Goal: Transaction & Acquisition: Purchase product/service

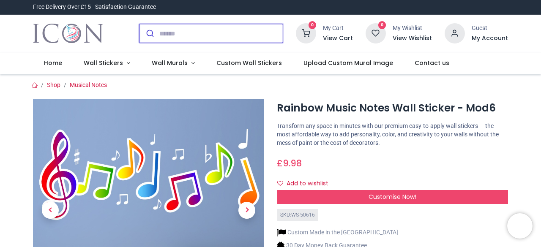
click at [173, 32] on input "search" at bounding box center [221, 33] width 124 height 19
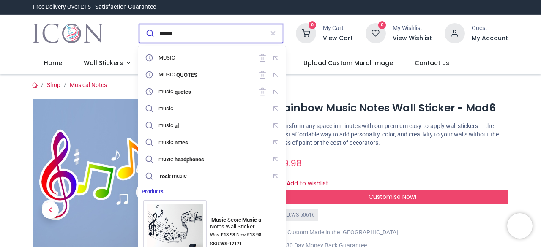
type input "*****"
click at [140, 24] on button "submit" at bounding box center [150, 33] width 20 height 19
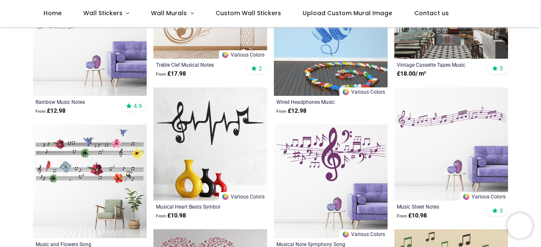
scroll to position [289, 0]
click at [334, 162] on img at bounding box center [331, 182] width 114 height 114
click at [312, 180] on img at bounding box center [331, 182] width 114 height 114
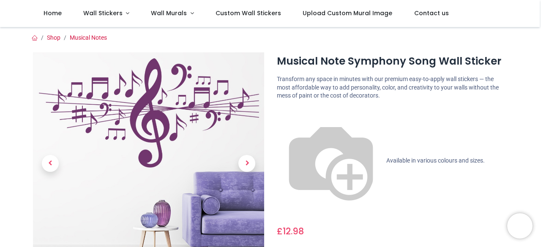
scroll to position [90, 0]
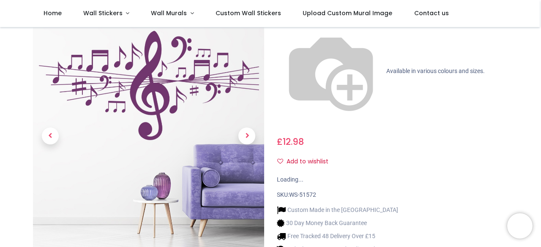
drag, startPoint x: 0, startPoint y: 0, endPoint x: 334, endPoint y: 162, distance: 370.8
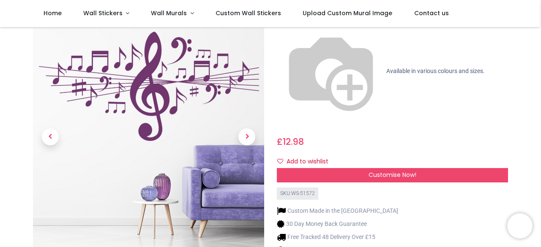
drag, startPoint x: 334, startPoint y: 162, endPoint x: 455, endPoint y: 201, distance: 127.2
click at [455, 201] on div "Musical Note Symphony Song Wall Sticker https://www.iconwallstickers.co.uk/musi…" at bounding box center [393, 128] width 244 height 331
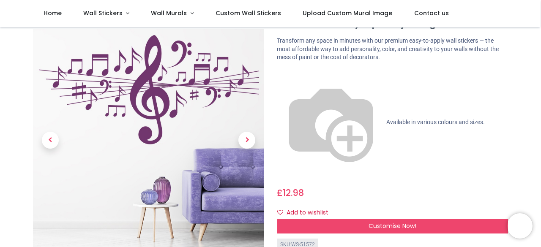
scroll to position [40, 0]
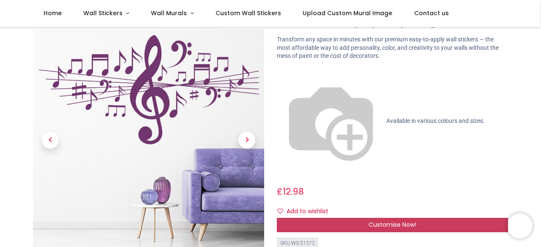
click at [408, 221] on span "Customise Now!" at bounding box center [393, 225] width 48 height 8
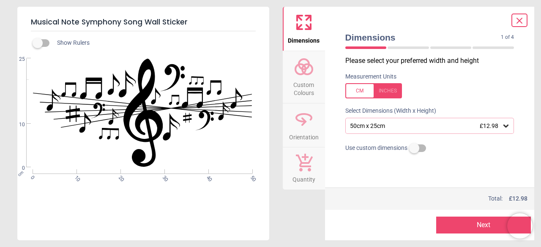
click at [504, 127] on icon at bounding box center [506, 126] width 8 height 8
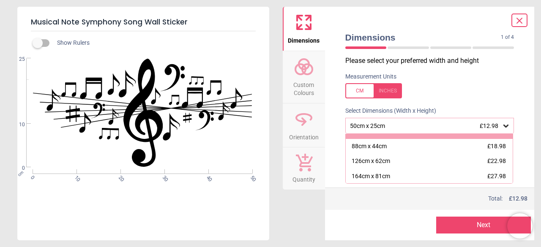
scroll to position [19, 0]
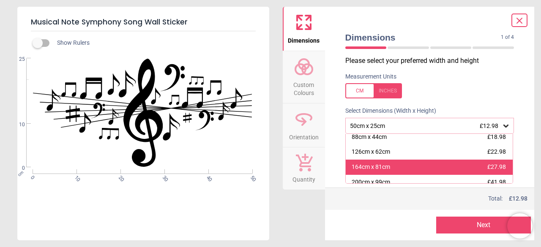
click at [438, 168] on div "164cm x 81cm £27.98" at bounding box center [430, 167] width 168 height 15
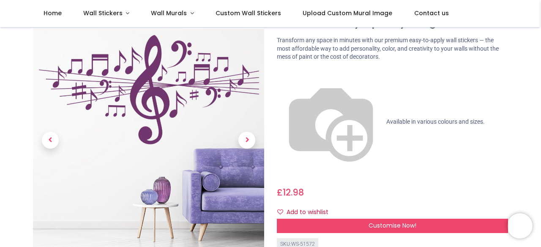
scroll to position [38, 0]
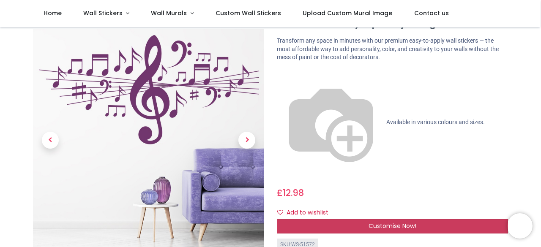
click at [372, 222] on span "Customise Now!" at bounding box center [393, 226] width 48 height 8
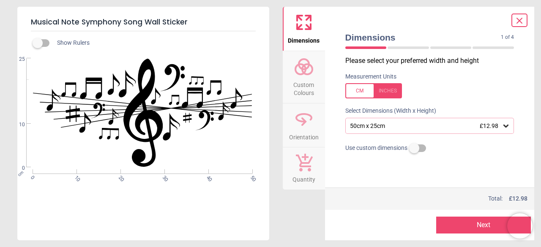
click at [400, 127] on div "50cm x 25cm £12.98" at bounding box center [425, 126] width 153 height 7
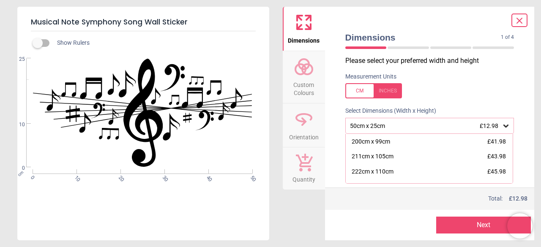
scroll to position [86, 0]
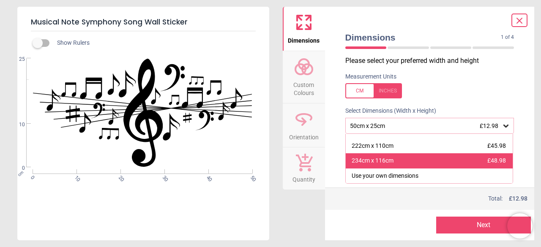
click at [428, 159] on div "234cm x 116cm £48.98" at bounding box center [430, 161] width 168 height 15
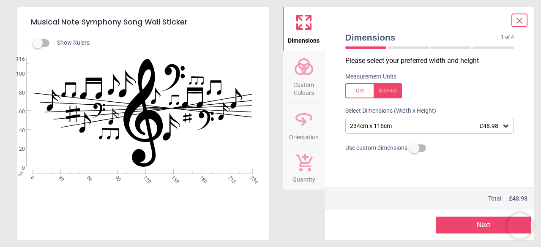
click at [466, 226] on button "Next" at bounding box center [484, 225] width 95 height 17
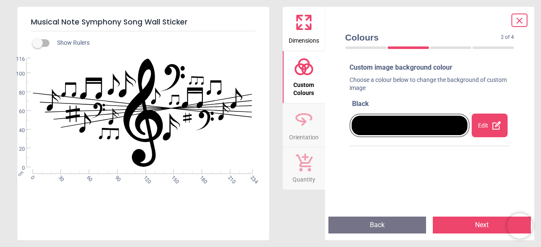
click at [492, 128] on icon at bounding box center [497, 126] width 10 height 10
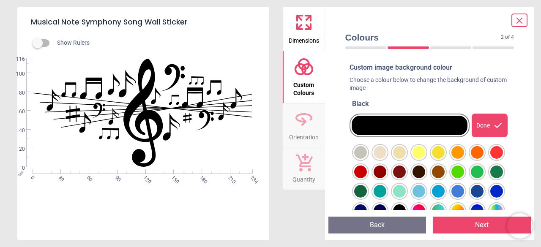
scroll to position [38, 0]
click at [494, 128] on icon at bounding box center [499, 126] width 10 height 10
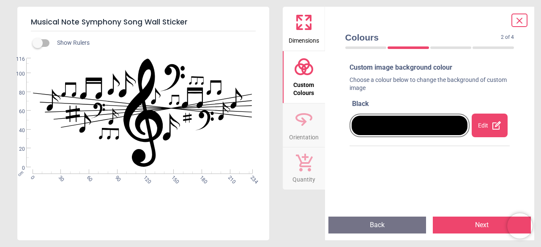
click at [471, 227] on button "Next" at bounding box center [482, 225] width 98 height 17
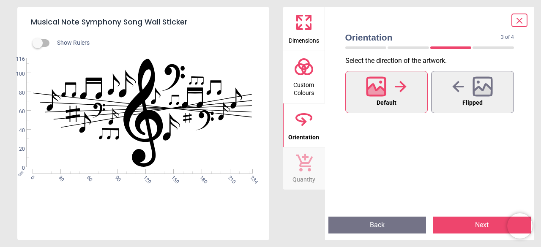
click at [471, 227] on button "Next" at bounding box center [482, 225] width 98 height 17
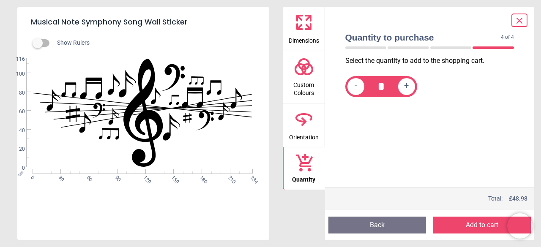
click at [471, 227] on button "Add to cart" at bounding box center [482, 225] width 98 height 17
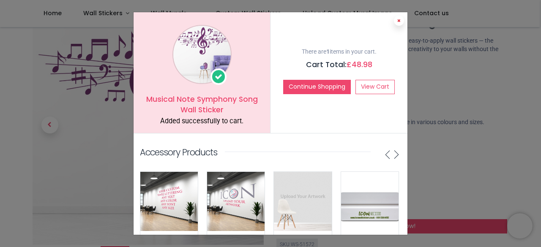
click at [399, 19] on icon at bounding box center [399, 21] width 3 height 4
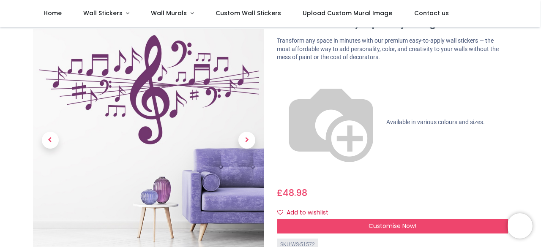
scroll to position [0, 0]
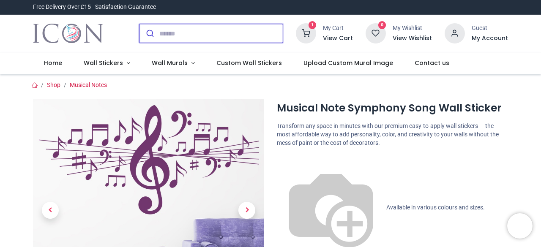
click at [212, 31] on input "search" at bounding box center [221, 33] width 124 height 19
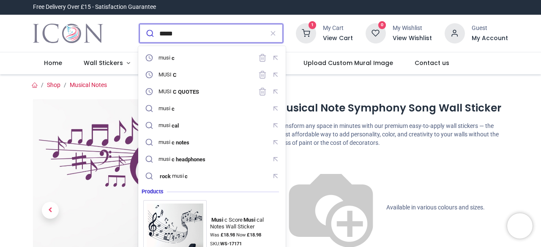
type input "*****"
click at [140, 24] on button "submit" at bounding box center [150, 33] width 20 height 19
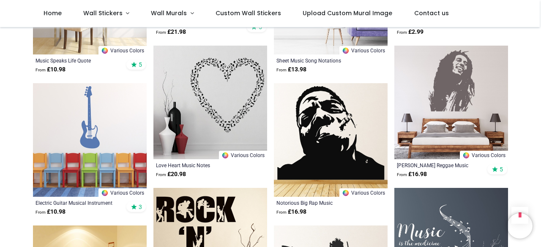
scroll to position [615, 0]
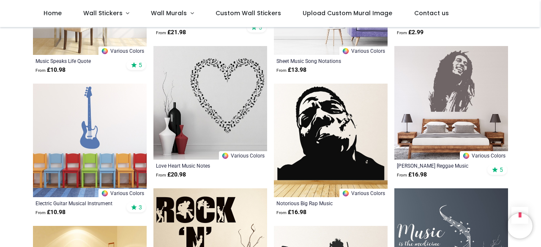
click at [96, 135] on img at bounding box center [90, 141] width 114 height 114
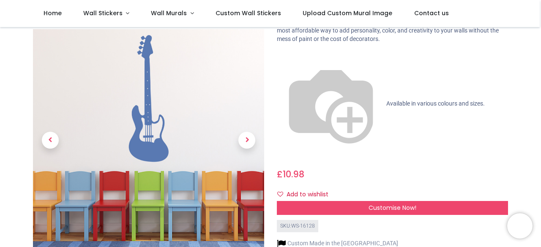
scroll to position [71, 0]
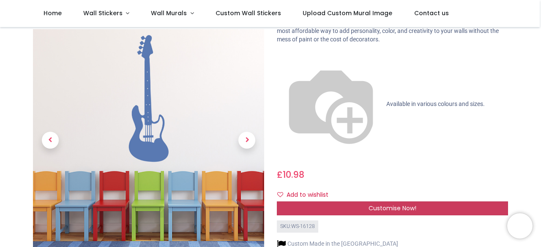
click at [362, 202] on div "Customise Now!" at bounding box center [392, 209] width 231 height 14
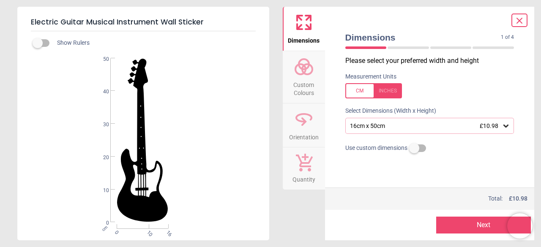
click at [426, 124] on div "16cm x 50cm £10.98" at bounding box center [425, 126] width 153 height 7
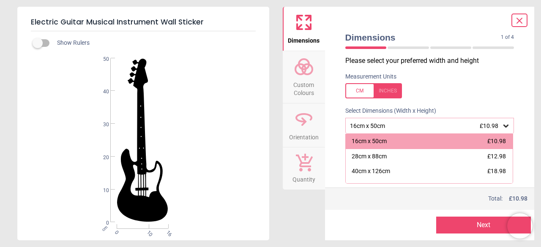
scroll to position [17, 0]
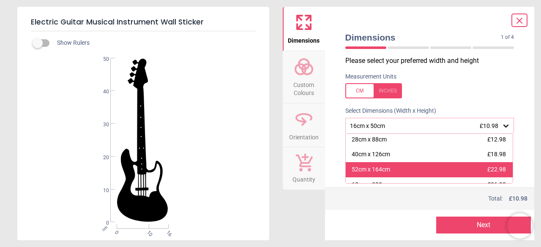
click at [443, 170] on div "52cm x 164cm £22.98" at bounding box center [430, 169] width 168 height 15
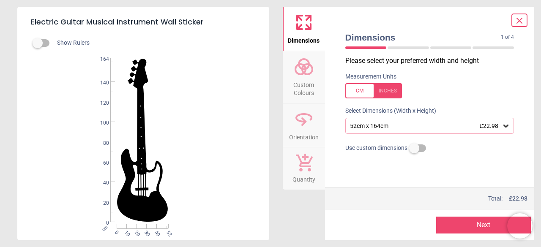
click at [467, 223] on button "Next" at bounding box center [484, 225] width 95 height 17
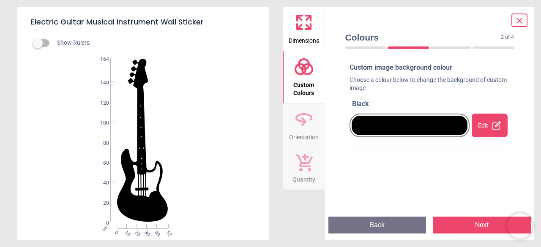
click at [494, 126] on icon at bounding box center [497, 126] width 10 height 10
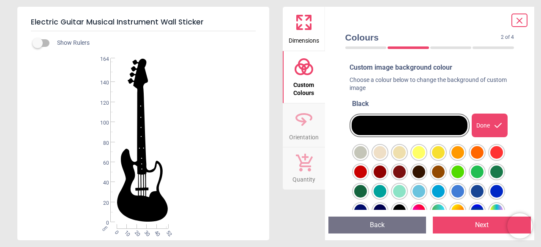
scroll to position [43, 0]
click at [367, 140] on div at bounding box center [361, 133] width 13 height 13
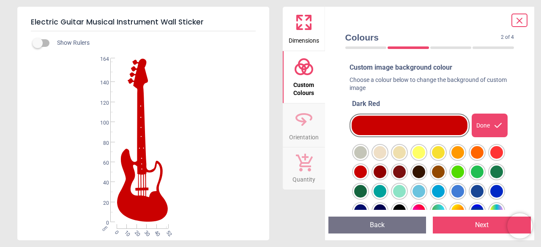
click at [367, 140] on div at bounding box center [361, 133] width 13 height 13
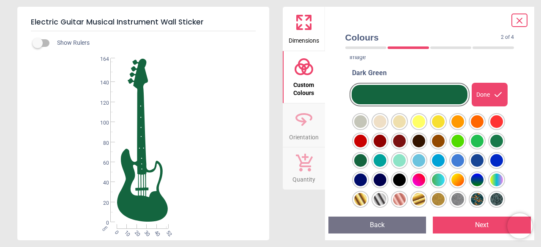
scroll to position [45, 0]
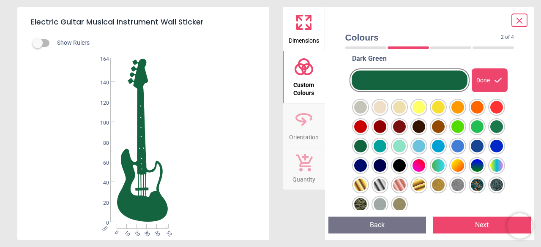
click at [367, 94] on div at bounding box center [361, 88] width 13 height 13
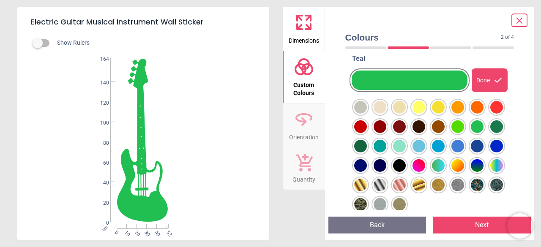
click at [362, 94] on div at bounding box center [361, 88] width 13 height 13
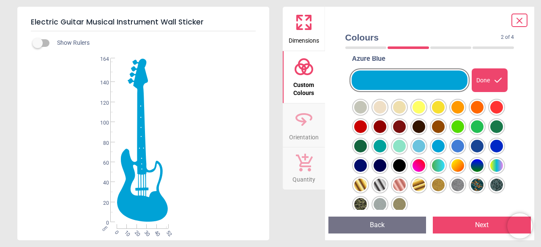
click at [367, 94] on div at bounding box center [361, 88] width 13 height 13
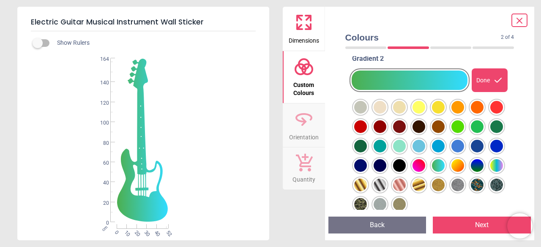
click at [474, 229] on button "Next" at bounding box center [482, 225] width 98 height 17
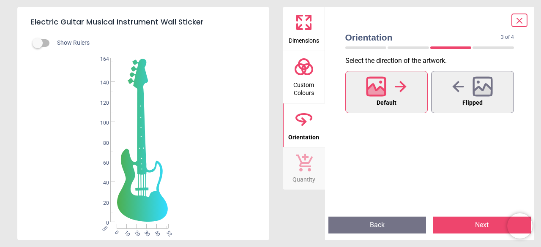
click at [474, 229] on button "Next" at bounding box center [482, 225] width 98 height 17
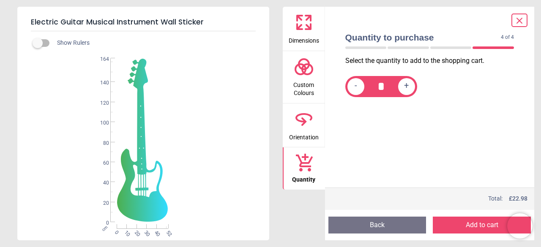
click at [474, 229] on button "Add to cart" at bounding box center [482, 225] width 98 height 17
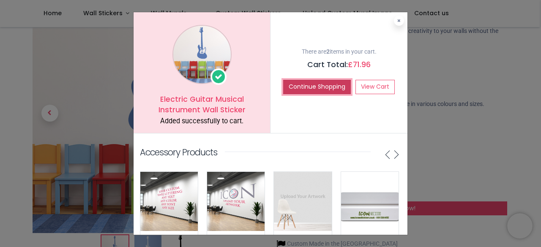
click at [308, 91] on button "Continue Shopping" at bounding box center [317, 87] width 68 height 14
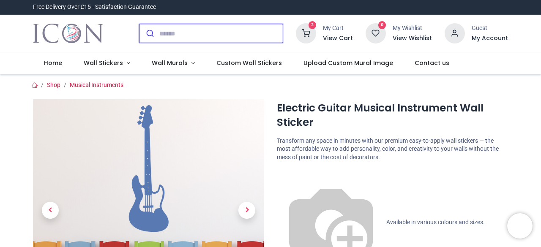
click at [168, 33] on input "search" at bounding box center [221, 33] width 124 height 19
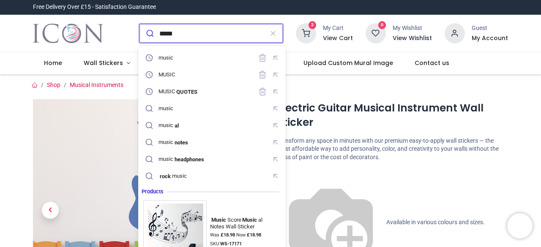
type input "*****"
click at [140, 24] on button "submit" at bounding box center [150, 33] width 20 height 19
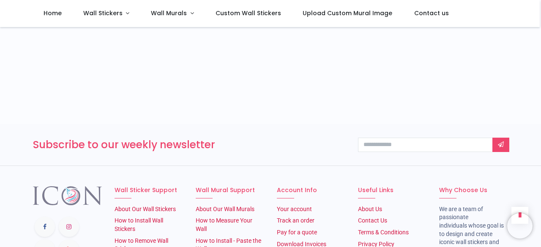
scroll to position [1266, 0]
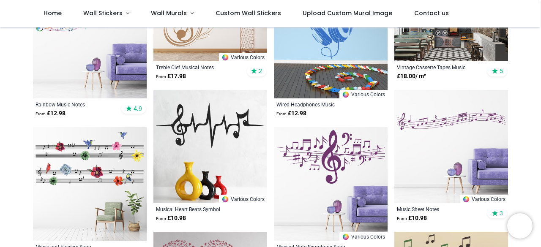
scroll to position [287, 0]
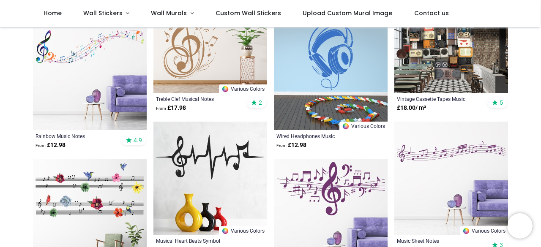
scroll to position [254, 0]
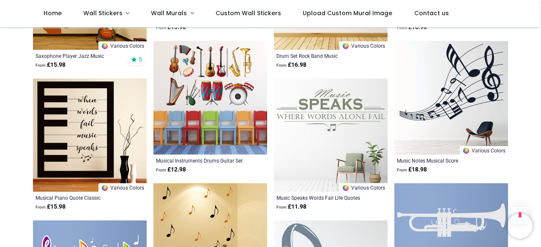
scroll to position [905, 0]
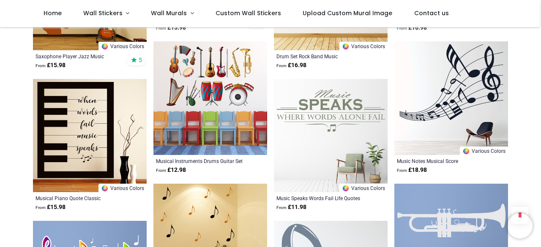
click at [216, 99] on img at bounding box center [211, 98] width 114 height 114
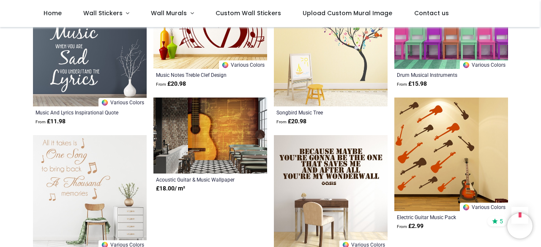
scroll to position [1845, 0]
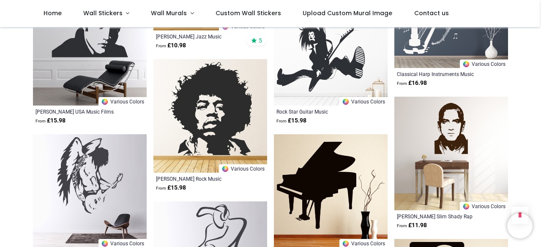
scroll to position [2345, 0]
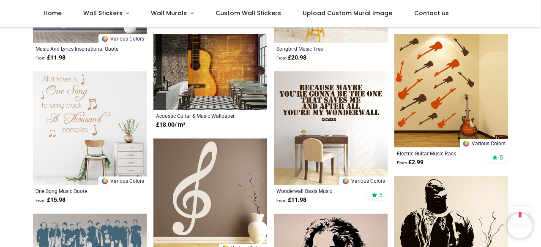
scroll to position [1910, 0]
click at [91, 105] on img at bounding box center [90, 128] width 114 height 114
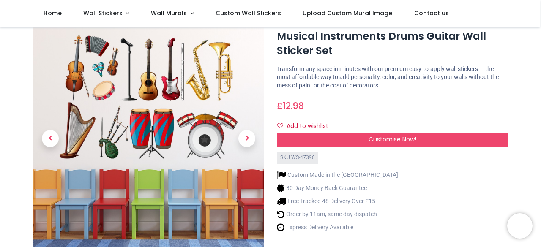
scroll to position [25, 0]
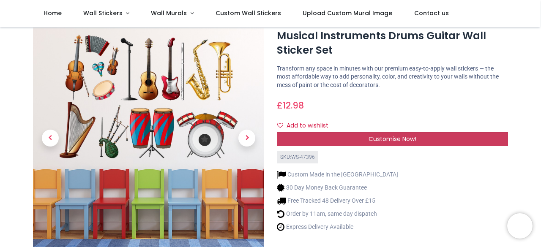
click at [373, 143] on span "Customise Now!" at bounding box center [393, 139] width 48 height 8
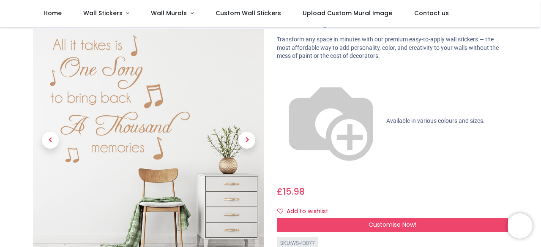
scroll to position [40, 0]
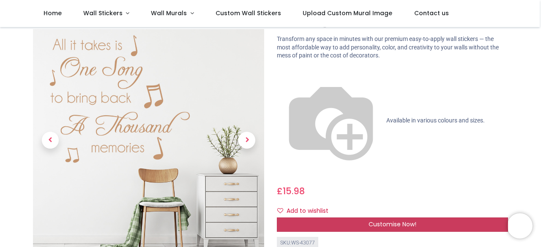
click at [391, 220] on span "Customise Now!" at bounding box center [393, 224] width 48 height 8
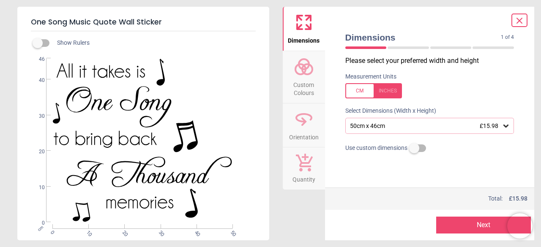
click at [508, 127] on icon at bounding box center [506, 126] width 8 height 8
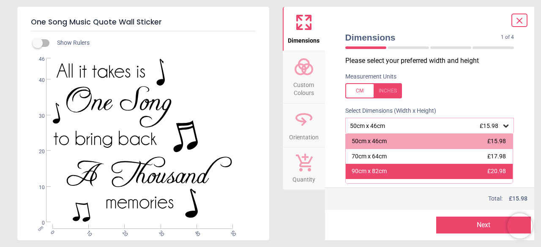
click at [489, 170] on span "£20.98" at bounding box center [497, 171] width 19 height 7
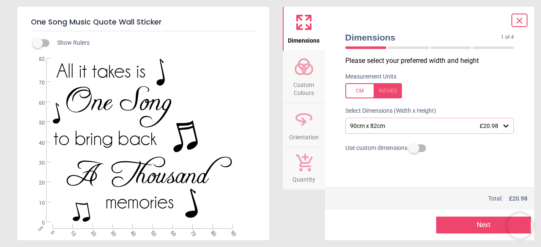
click at [484, 228] on button "Next" at bounding box center [484, 225] width 95 height 17
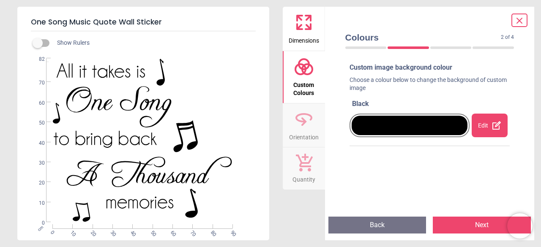
click at [492, 124] on icon at bounding box center [497, 126] width 10 height 10
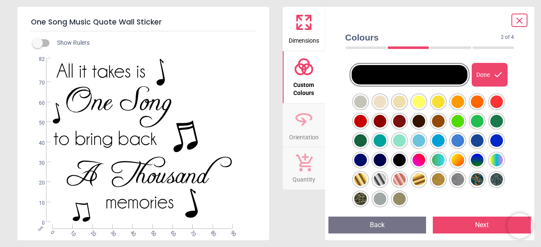
scroll to position [51, 0]
click at [367, 89] on div at bounding box center [361, 82] width 13 height 13
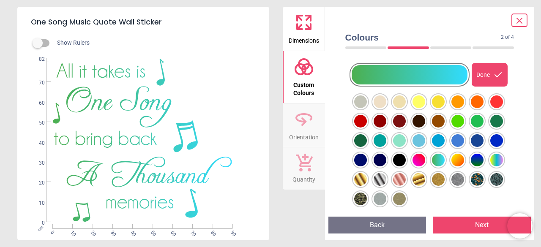
click at [367, 89] on div at bounding box center [361, 82] width 13 height 13
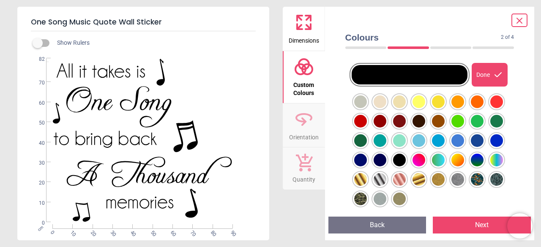
scroll to position [0, 0]
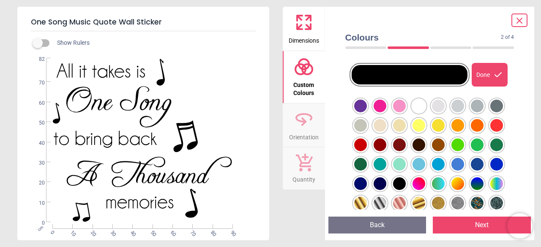
click at [367, 113] on div at bounding box center [361, 106] width 13 height 13
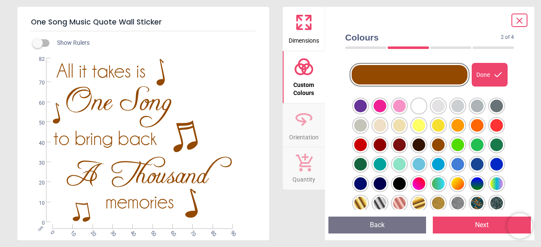
click at [367, 113] on div at bounding box center [361, 106] width 13 height 13
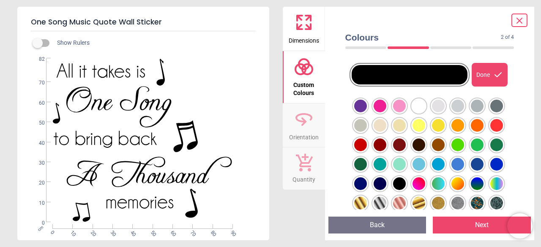
click at [489, 74] on div "Done" at bounding box center [490, 75] width 36 height 24
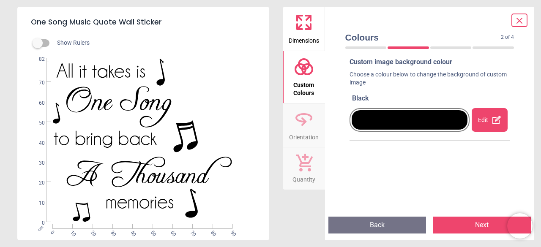
scroll to position [5, 0]
click at [392, 230] on button "Back" at bounding box center [378, 225] width 98 height 17
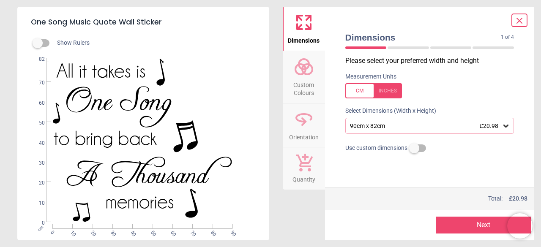
click at [474, 229] on button "Next" at bounding box center [484, 225] width 95 height 17
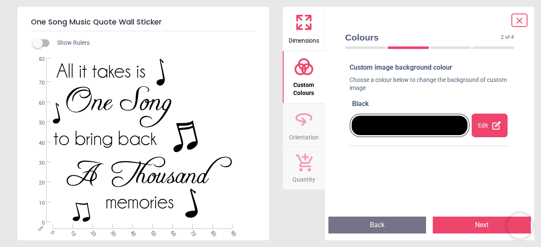
click at [474, 229] on button "Next" at bounding box center [482, 225] width 98 height 17
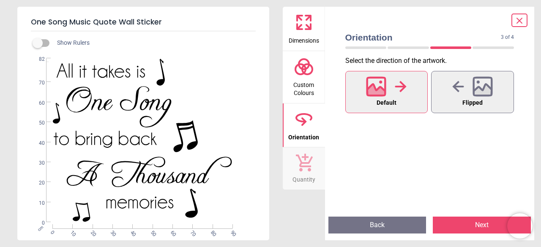
click at [474, 229] on button "Next" at bounding box center [482, 225] width 98 height 17
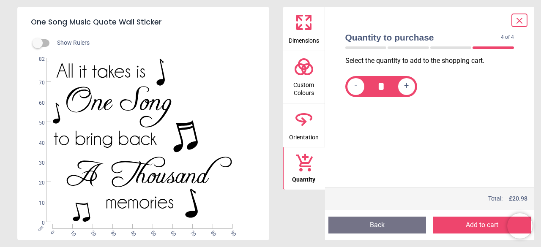
click at [474, 229] on button "Add to cart" at bounding box center [482, 225] width 98 height 17
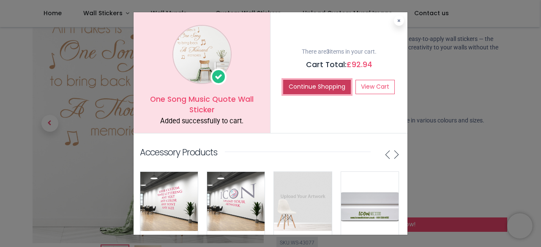
click at [312, 87] on button "Continue Shopping" at bounding box center [317, 87] width 68 height 14
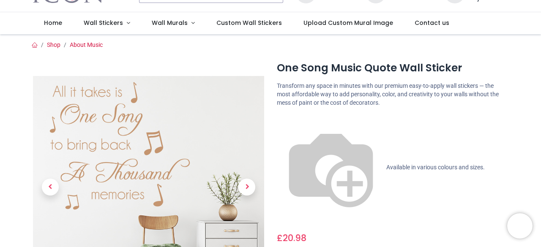
scroll to position [0, 0]
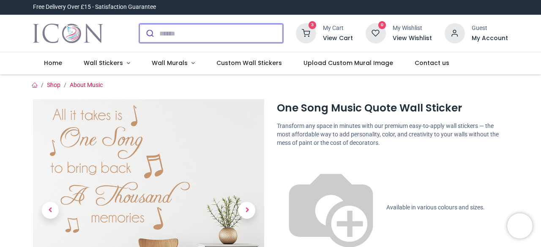
click at [198, 35] on input "search" at bounding box center [221, 33] width 124 height 19
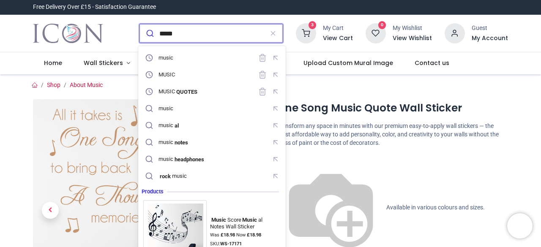
type input "*****"
click at [140, 24] on button "submit" at bounding box center [150, 33] width 20 height 19
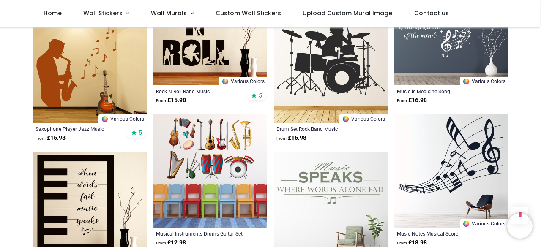
scroll to position [833, 0]
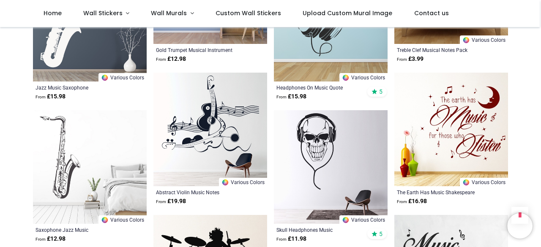
scroll to position [1300, 0]
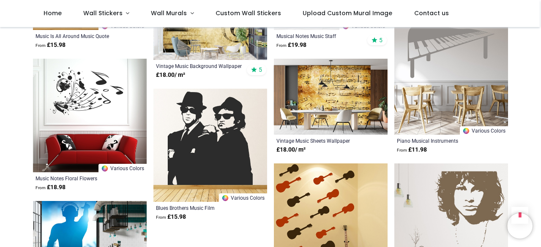
scroll to position [2903, 0]
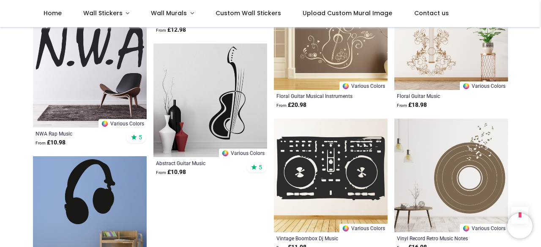
scroll to position [3782, 0]
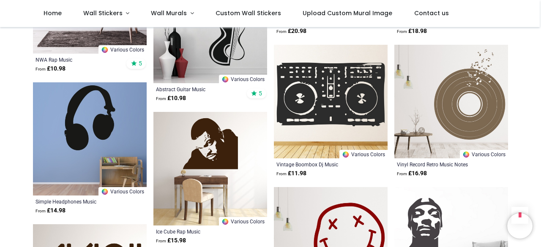
scroll to position [3856, 0]
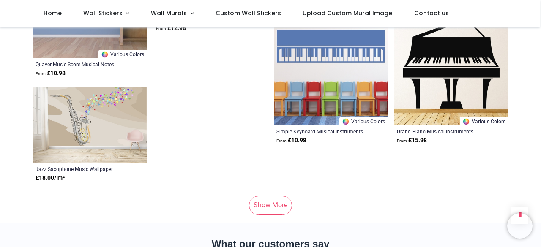
scroll to position [4848, 0]
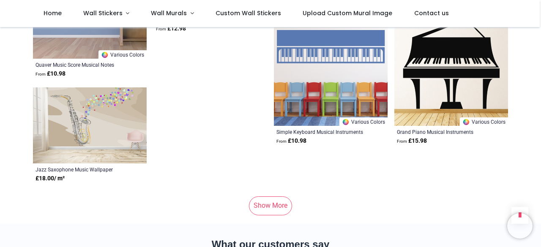
click at [269, 208] on link "Show More" at bounding box center [270, 206] width 43 height 19
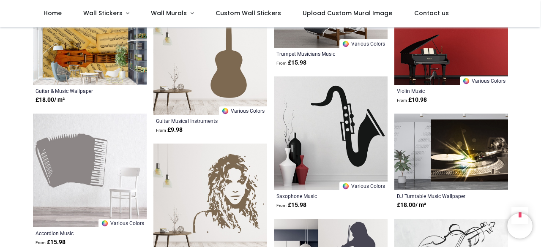
scroll to position [5668, 0]
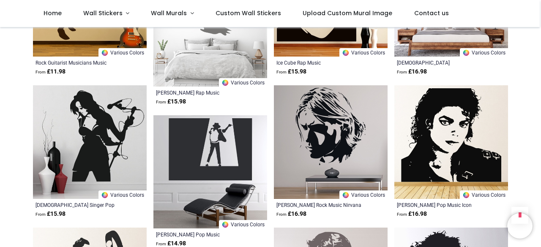
scroll to position [6012, 0]
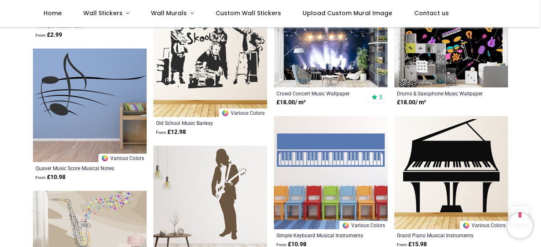
scroll to position [4750, 0]
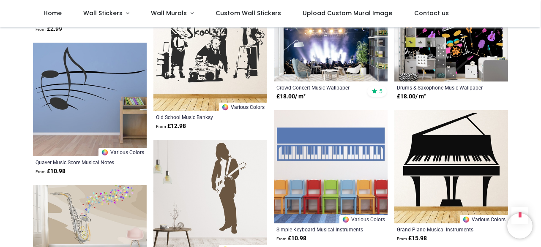
click at [463, 165] on img at bounding box center [452, 167] width 114 height 114
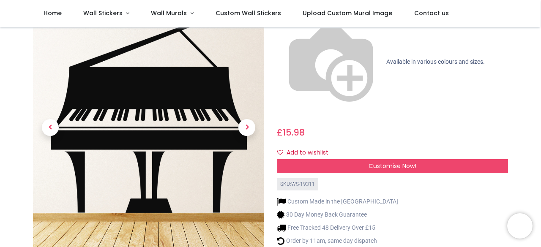
scroll to position [113, 0]
drag, startPoint x: 143, startPoint y: 192, endPoint x: 149, endPoint y: 192, distance: 6.4
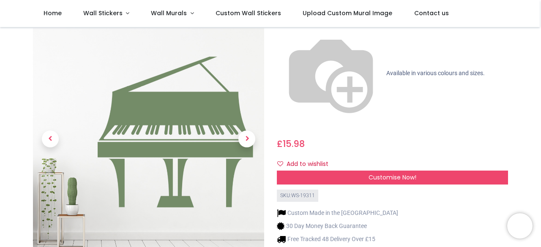
scroll to position [102, 0]
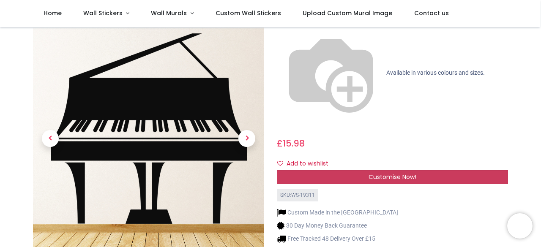
click at [380, 173] on span "Customise Now!" at bounding box center [393, 177] width 48 height 8
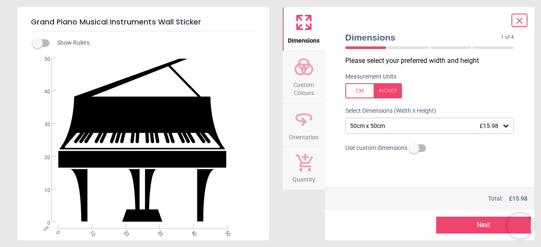
click at [436, 125] on div "50cm x 50cm £15.98" at bounding box center [425, 126] width 153 height 7
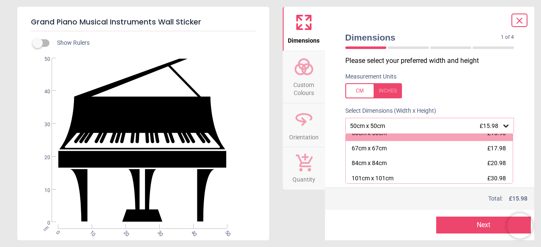
scroll to position [15, 0]
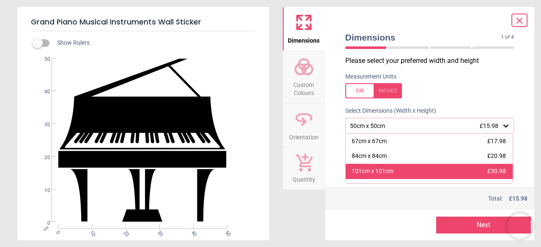
click at [429, 174] on div "101cm x 101cm £30.98" at bounding box center [430, 171] width 168 height 15
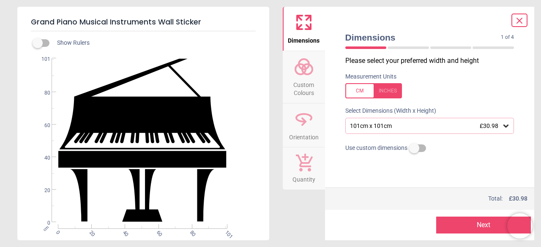
click at [472, 224] on button "Next" at bounding box center [484, 225] width 95 height 17
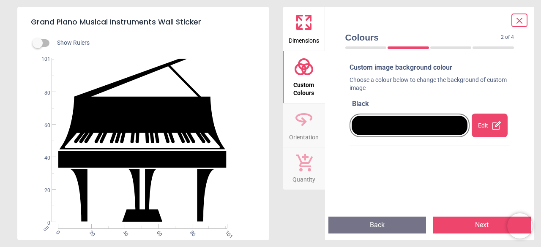
click at [485, 126] on div "Edit" at bounding box center [490, 126] width 36 height 24
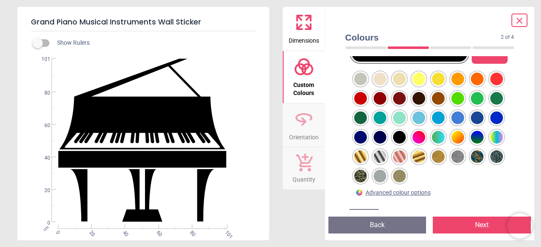
scroll to position [73, 0]
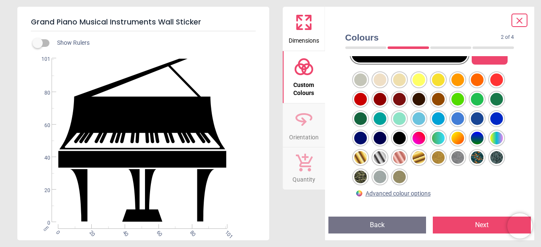
click at [367, 67] on div at bounding box center [361, 60] width 13 height 13
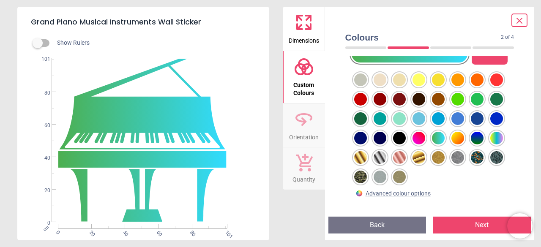
click at [475, 231] on button "Next" at bounding box center [482, 225] width 98 height 17
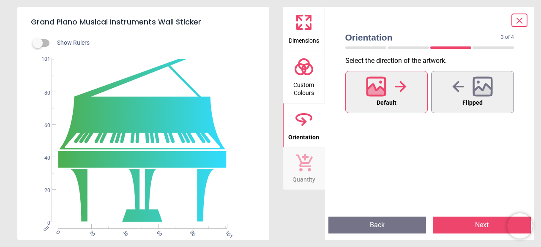
click at [475, 231] on button "Next" at bounding box center [482, 225] width 98 height 17
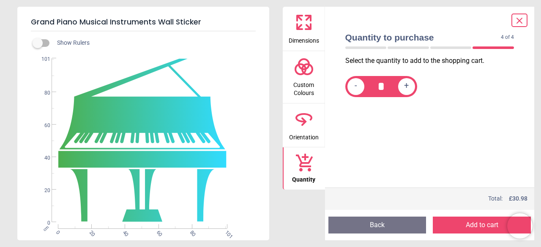
click at [472, 224] on button "Add to cart" at bounding box center [482, 225] width 98 height 17
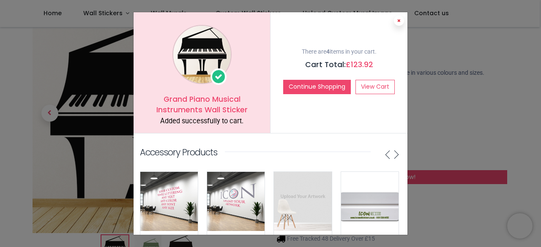
click at [398, 22] on icon at bounding box center [399, 21] width 3 height 4
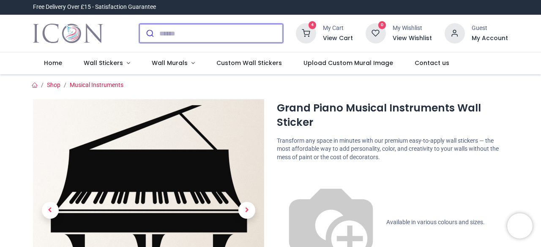
click at [200, 33] on input "search" at bounding box center [221, 33] width 124 height 19
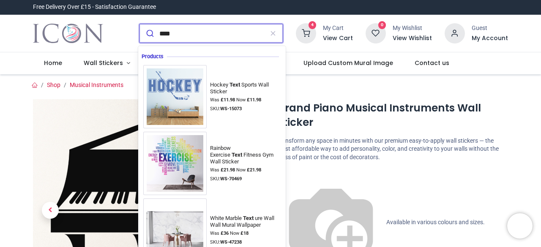
type input "****"
click at [140, 24] on button "submit" at bounding box center [150, 33] width 20 height 19
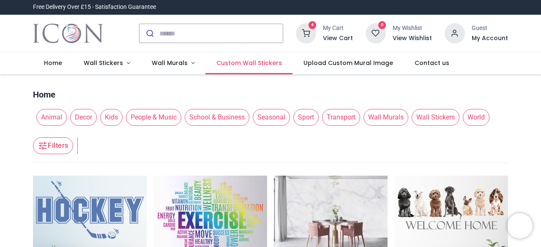
click at [258, 60] on span "Custom Wall Stickers" at bounding box center [250, 63] width 66 height 8
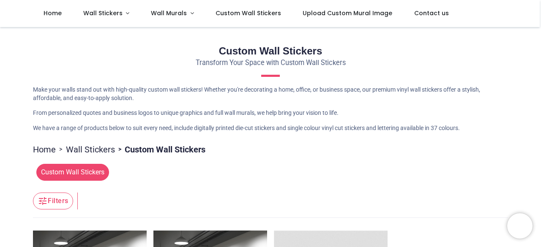
scroll to position [49, 0]
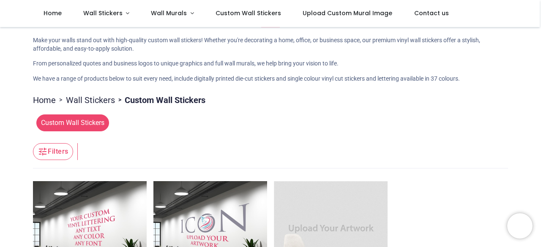
click at [75, 120] on span "Custom Wall Stickers" at bounding box center [72, 123] width 73 height 17
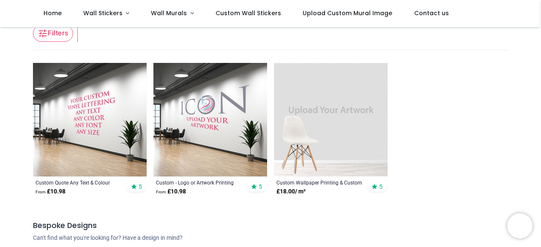
scroll to position [168, 0]
click at [124, 124] on img at bounding box center [90, 120] width 114 height 114
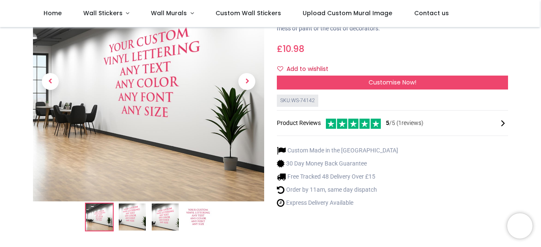
scroll to position [82, 0]
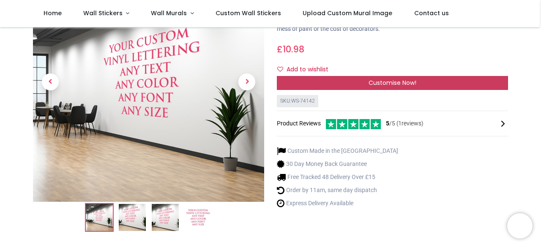
click at [394, 80] on span "Customise Now!" at bounding box center [393, 83] width 48 height 8
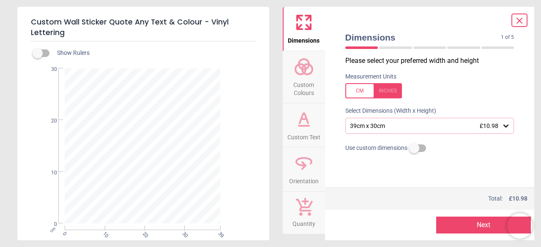
click at [459, 126] on div "39cm x 30cm £10.98" at bounding box center [425, 126] width 153 height 7
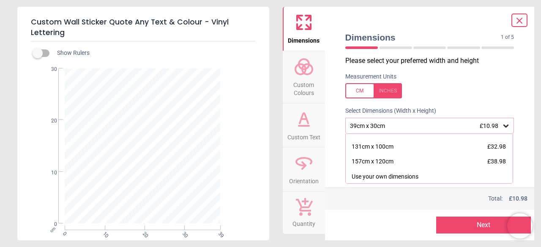
scroll to position [86, 0]
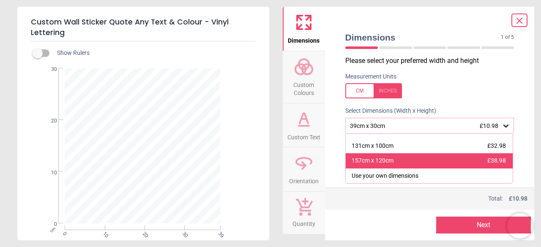
click at [468, 157] on div "157cm x 120cm £38.98" at bounding box center [430, 161] width 168 height 15
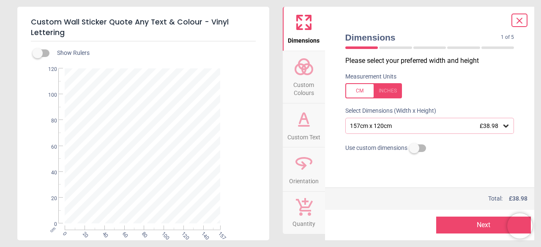
click at [486, 225] on button "Next" at bounding box center [484, 225] width 95 height 17
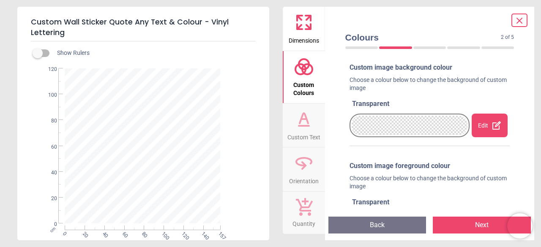
click at [472, 224] on button "Next" at bounding box center [482, 225] width 98 height 17
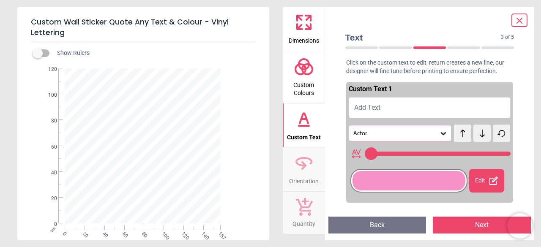
type input "**"
click at [386, 111] on button "Add Text" at bounding box center [430, 107] width 162 height 21
click at [369, 105] on span "Add Text" at bounding box center [368, 108] width 26 height 8
click at [122, 151] on textarea at bounding box center [143, 146] width 154 height 16
click at [365, 105] on span "Add Text" at bounding box center [368, 108] width 26 height 8
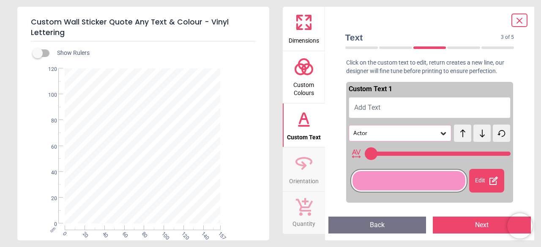
type textarea "*"
type input "**"
type textarea "*"
type input "***"
type textarea "**"
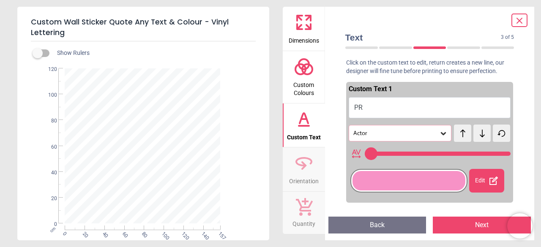
type input "***"
type textarea "***"
type input "***"
type textarea "****"
type input "***"
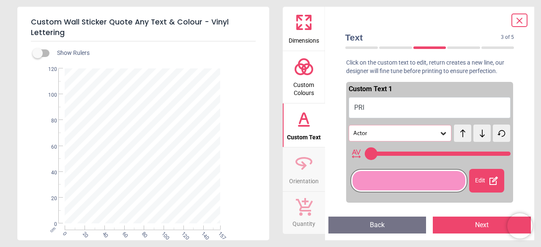
type textarea "*****"
type input "***"
type textarea "******"
type input "***"
type textarea "*******"
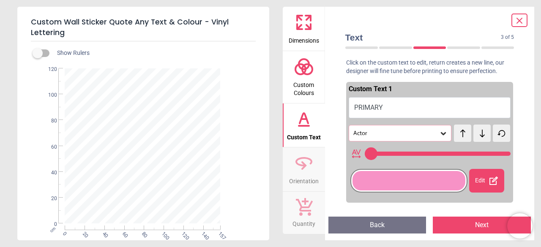
type input "**"
type textarea "*******"
type input "**"
type textarea "*********"
type input "**"
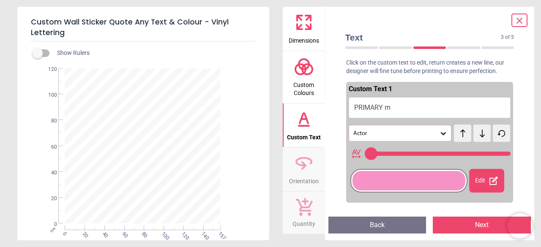
type textarea "*******"
type input "**"
type textarea "*********"
type input "**"
type textarea "**********"
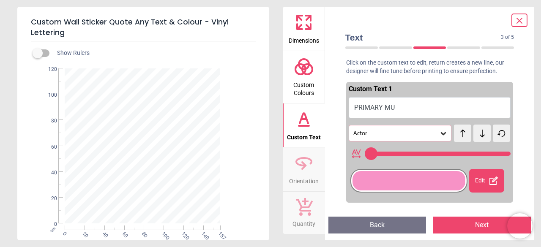
type input "**"
type textarea "**********"
type input "**"
type textarea "**********"
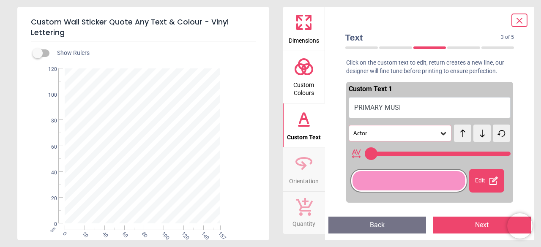
type input "**"
type textarea "**********"
click at [424, 184] on div at bounding box center [409, 180] width 113 height 19
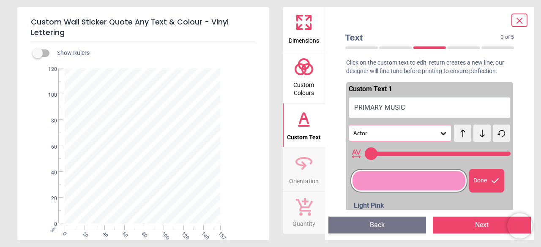
click at [441, 135] on icon at bounding box center [443, 133] width 5 height 3
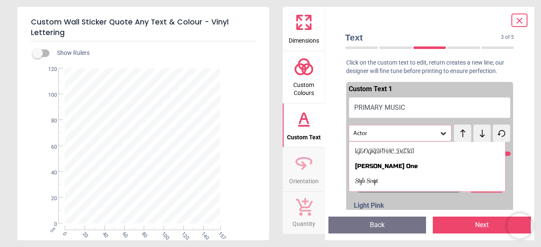
scroll to position [428, 0]
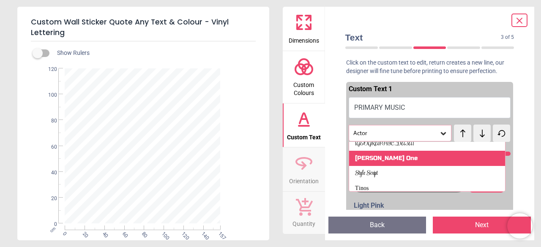
click at [493, 157] on div "Russo One" at bounding box center [427, 158] width 157 height 15
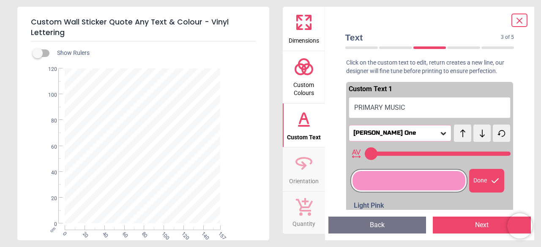
click at [441, 135] on icon at bounding box center [443, 133] width 5 height 3
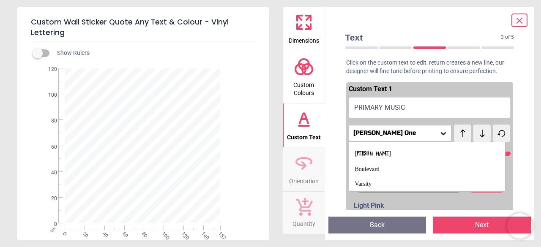
scroll to position [493, 0]
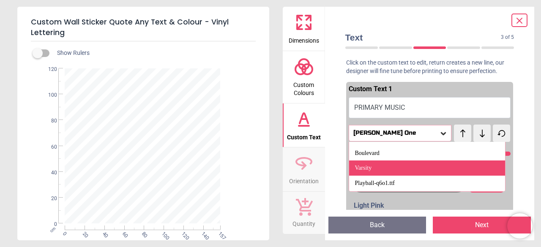
click at [459, 168] on div "Varsity" at bounding box center [427, 168] width 157 height 15
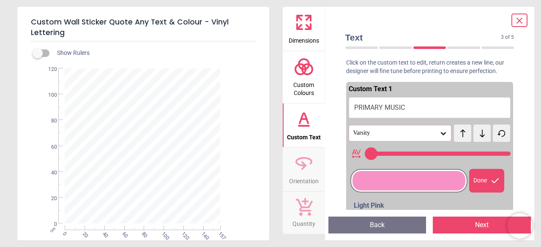
click at [441, 134] on icon at bounding box center [443, 133] width 5 height 3
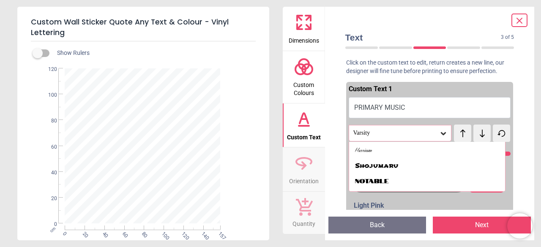
scroll to position [699, 0]
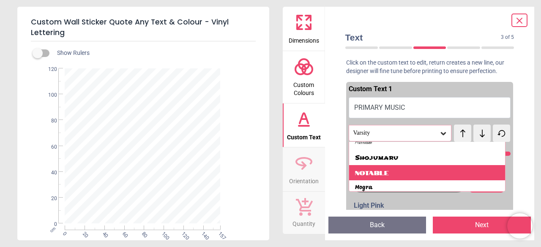
click at [424, 173] on div "Notable" at bounding box center [427, 172] width 157 height 15
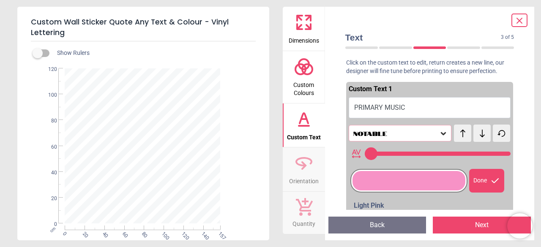
click at [440, 133] on icon at bounding box center [444, 133] width 8 height 8
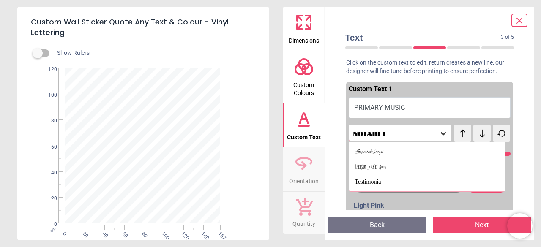
scroll to position [803, 0]
click at [486, 145] on div "Ravi Prakash" at bounding box center [427, 144] width 157 height 15
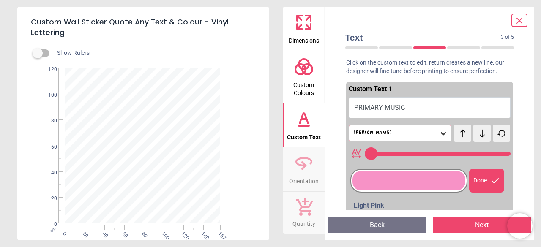
click at [441, 132] on icon at bounding box center [444, 133] width 8 height 8
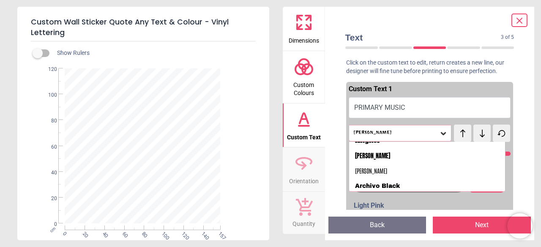
scroll to position [0, 0]
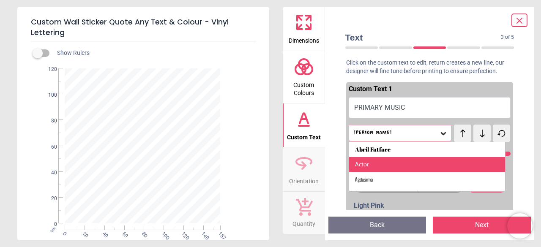
click at [480, 162] on div "Actor" at bounding box center [427, 164] width 157 height 15
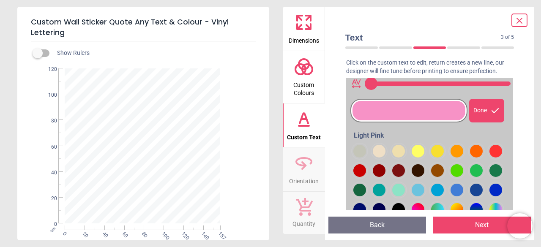
scroll to position [23, 0]
click at [366, 138] on div at bounding box center [360, 131] width 13 height 13
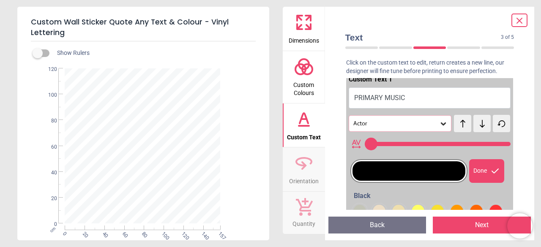
scroll to position [0, 0]
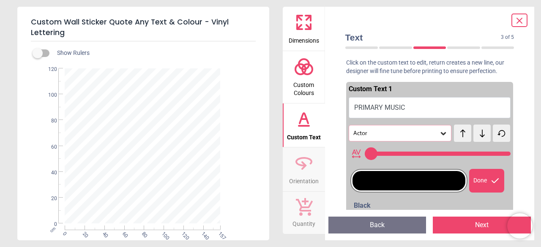
click at [440, 133] on icon at bounding box center [444, 133] width 8 height 8
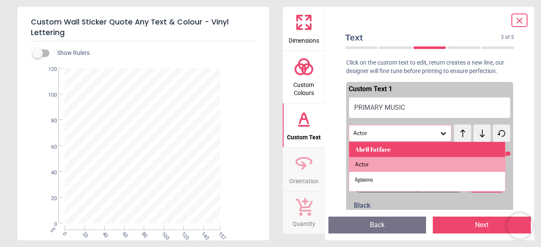
click at [434, 147] on div "Abril Fatface" at bounding box center [427, 149] width 157 height 15
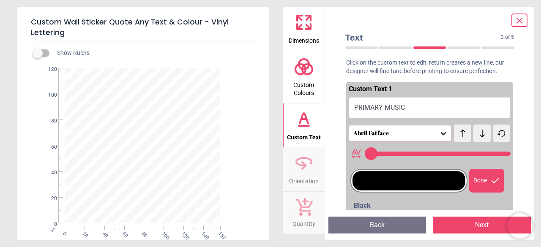
click at [442, 132] on icon at bounding box center [444, 133] width 8 height 8
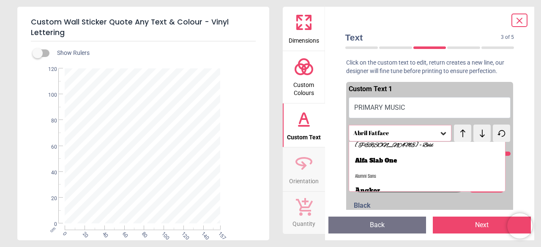
scroll to position [65, 0]
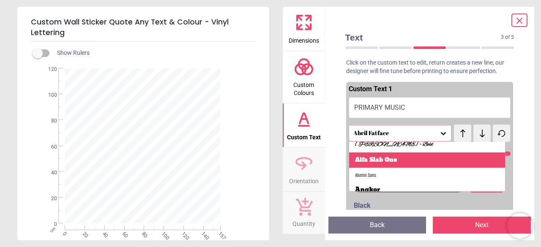
click at [443, 159] on div "Alfa Slab One" at bounding box center [427, 160] width 157 height 15
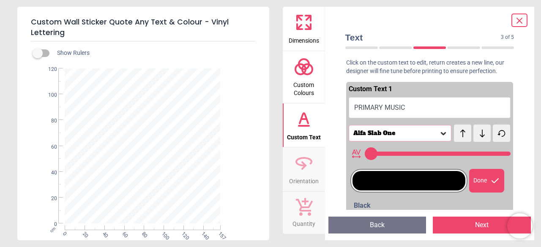
click at [441, 135] on icon at bounding box center [444, 133] width 8 height 8
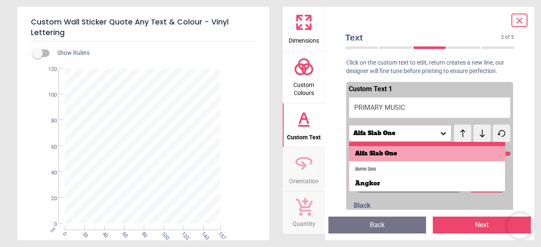
scroll to position [82, 0]
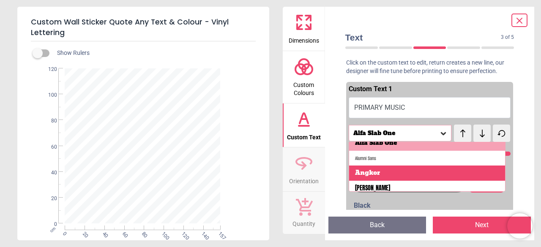
click at [432, 172] on div "Angkor" at bounding box center [427, 173] width 157 height 15
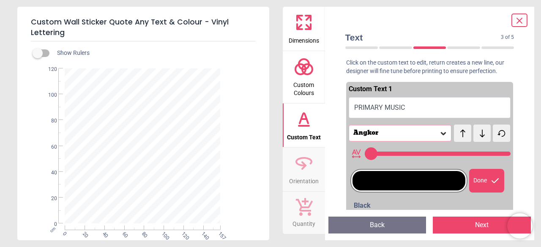
click at [440, 133] on icon at bounding box center [444, 133] width 8 height 8
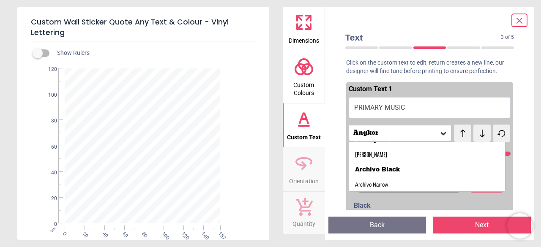
scroll to position [133, 0]
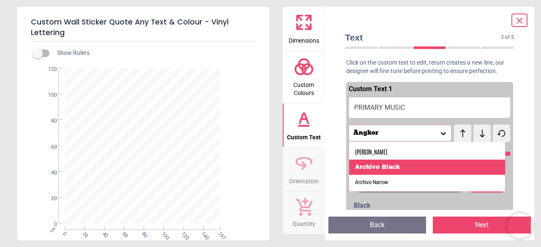
click at [427, 167] on div "Archivo Black" at bounding box center [427, 167] width 157 height 15
type input "**"
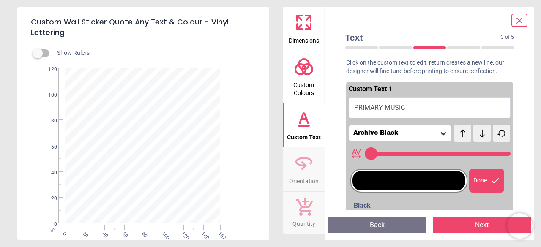
click at [480, 228] on button "Next" at bounding box center [482, 225] width 98 height 17
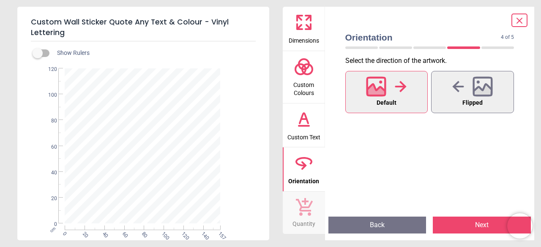
click at [480, 228] on button "Next" at bounding box center [482, 225] width 98 height 17
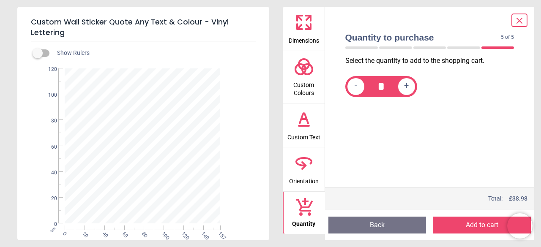
click at [480, 228] on button "Add to cart" at bounding box center [482, 225] width 98 height 17
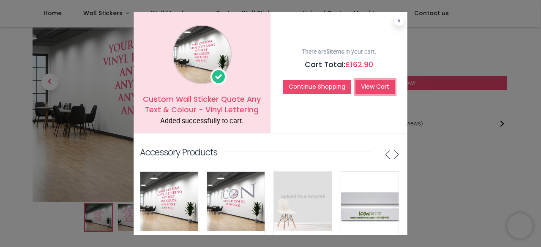
click at [369, 88] on link "View Cart" at bounding box center [375, 87] width 39 height 14
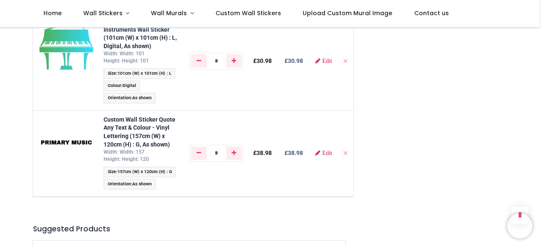
scroll to position [486, 0]
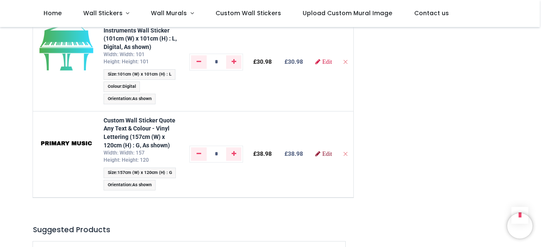
click at [322, 157] on span "Edit" at bounding box center [327, 154] width 10 height 6
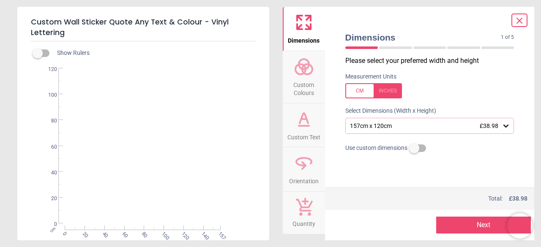
scroll to position [76, 0]
click at [503, 126] on icon at bounding box center [506, 126] width 8 height 8
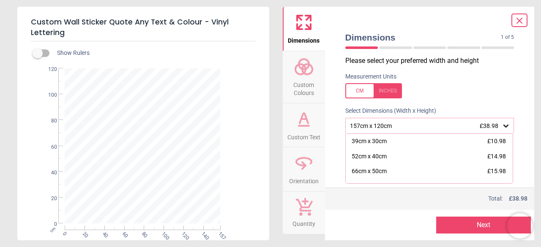
scroll to position [71, 0]
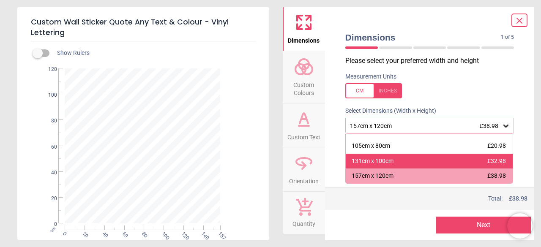
click at [454, 163] on div "131cm x 100cm £32.98" at bounding box center [430, 161] width 168 height 15
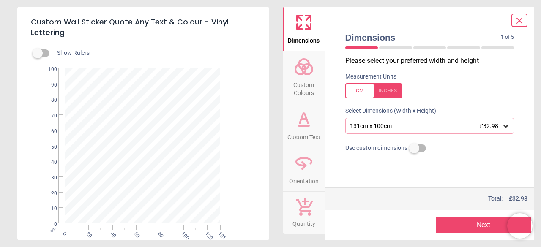
click at [473, 225] on button "Next" at bounding box center [484, 225] width 95 height 17
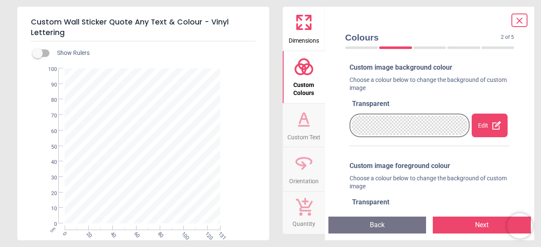
click at [473, 225] on button "Next" at bounding box center [482, 225] width 98 height 17
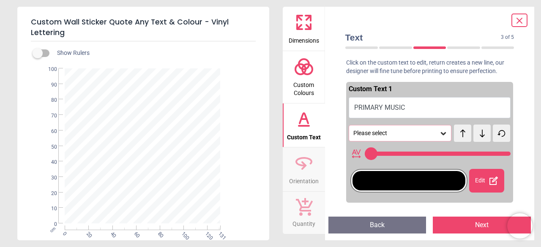
type input "**"
click at [473, 225] on button "Next" at bounding box center [482, 225] width 98 height 17
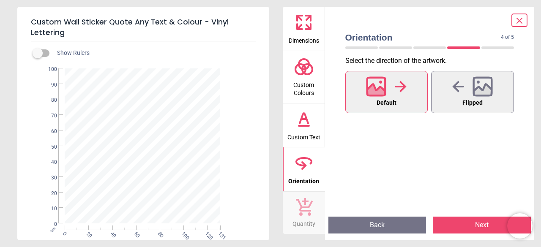
click at [473, 225] on button "Next" at bounding box center [482, 225] width 98 height 17
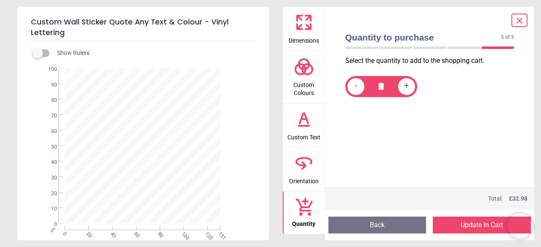
click at [479, 225] on button "Update in Cart" at bounding box center [482, 225] width 98 height 17
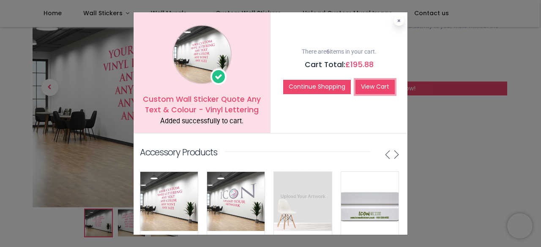
click at [362, 88] on link "View Cart" at bounding box center [375, 87] width 39 height 14
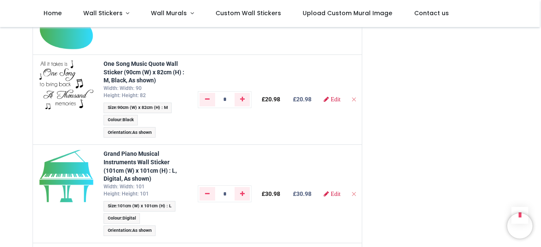
scroll to position [344, 0]
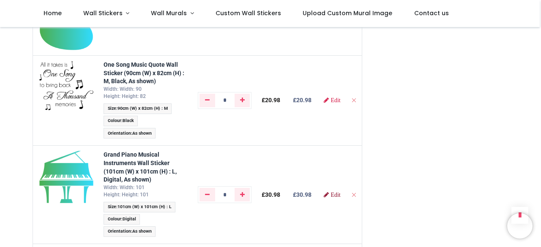
click at [333, 198] on span "Edit" at bounding box center [336, 195] width 10 height 6
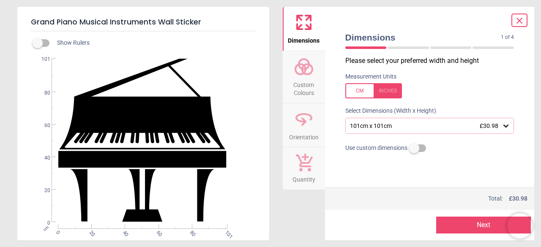
click at [506, 126] on icon at bounding box center [506, 126] width 5 height 3
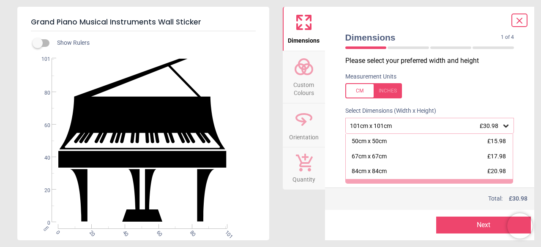
scroll to position [11, 0]
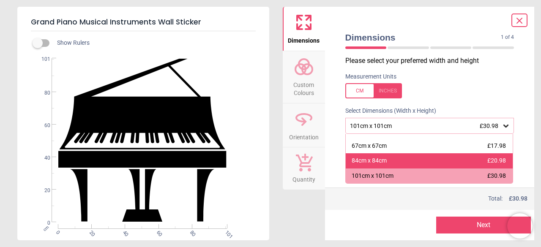
click at [464, 162] on div "84cm x 84cm £20.98" at bounding box center [430, 161] width 168 height 15
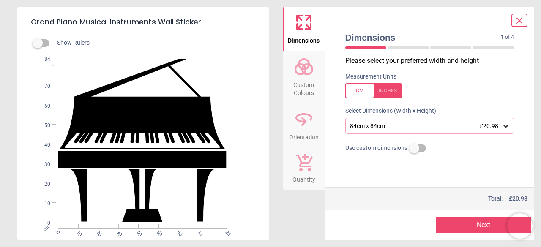
click at [482, 227] on button "Next" at bounding box center [484, 225] width 95 height 17
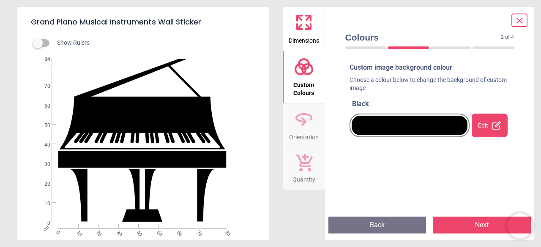
click at [480, 127] on div "Edit" at bounding box center [490, 126] width 36 height 24
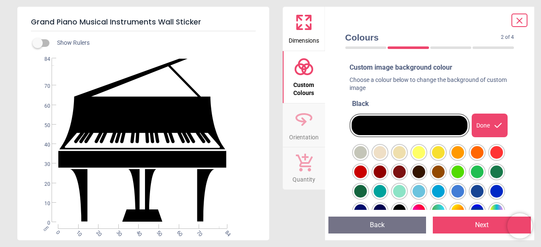
scroll to position [67, 0]
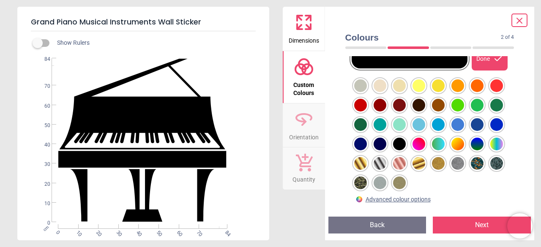
click at [367, 73] on div at bounding box center [361, 66] width 13 height 13
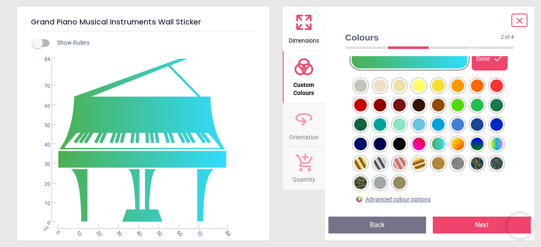
click at [454, 227] on button "Next" at bounding box center [482, 225] width 98 height 17
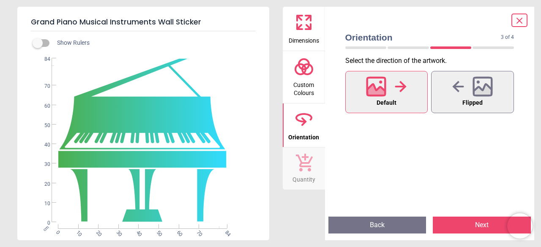
click at [454, 227] on button "Next" at bounding box center [482, 225] width 98 height 17
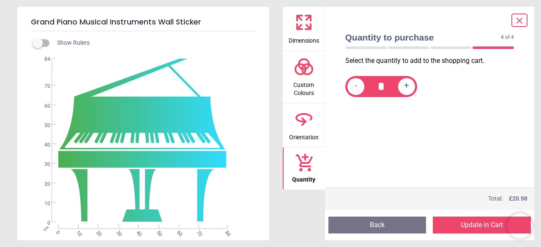
click at [454, 227] on button "Update in Cart" at bounding box center [482, 225] width 98 height 17
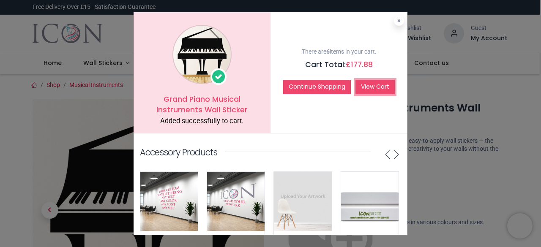
click at [368, 91] on link "View Cart" at bounding box center [375, 87] width 39 height 14
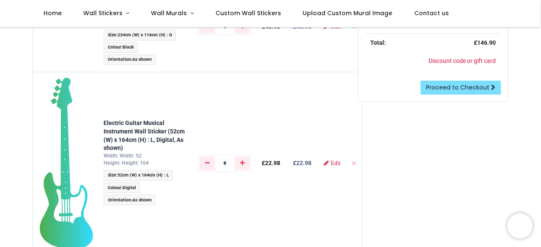
scroll to position [145, 0]
click at [457, 88] on span "Proceed to Checkout" at bounding box center [457, 88] width 63 height 8
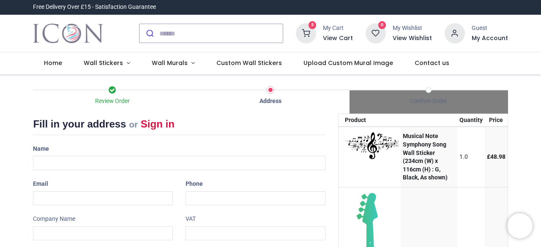
select select "**"
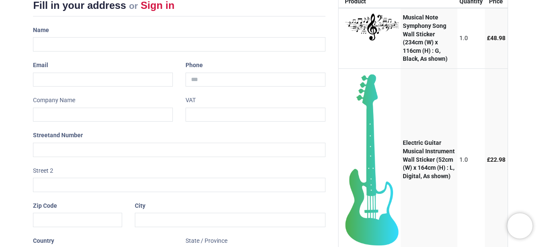
scroll to position [69, 0]
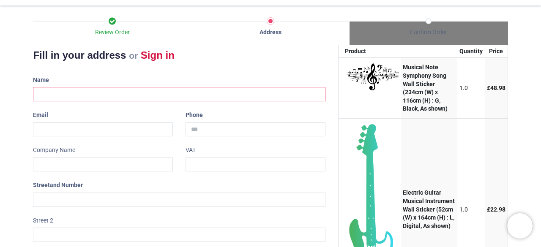
click at [85, 94] on input "text" at bounding box center [179, 94] width 292 height 14
type input "*"
type input "**********"
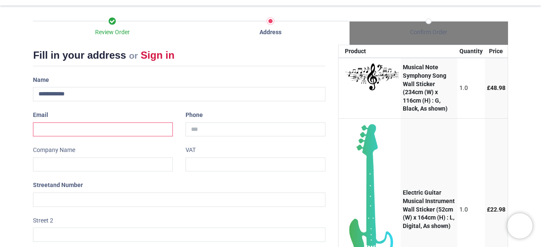
click at [50, 129] on input "email" at bounding box center [103, 130] width 140 height 14
type input "**********"
click at [225, 127] on input "tel" at bounding box center [256, 130] width 140 height 14
type input "**********"
click at [103, 165] on input "text" at bounding box center [103, 165] width 140 height 14
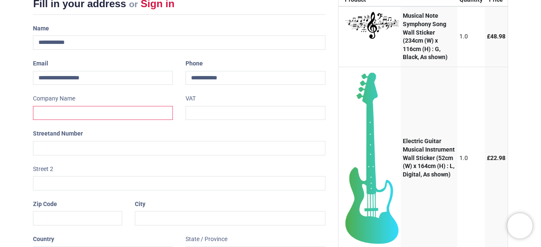
scroll to position [134, 0]
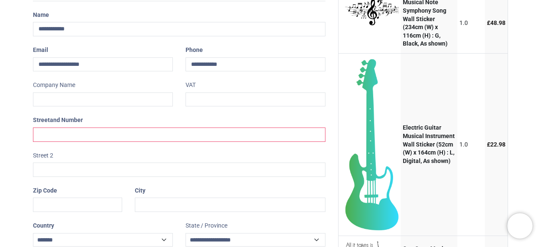
click at [85, 132] on input "text" at bounding box center [179, 135] width 292 height 14
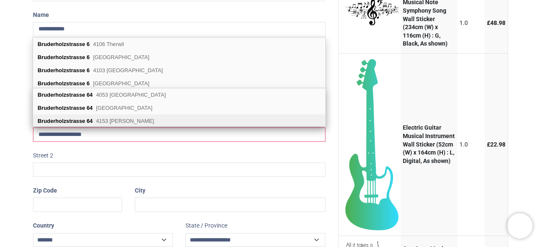
type input "**********"
click at [94, 122] on div "Bruderholzstrasse 64 4153 Reinach BL" at bounding box center [179, 121] width 293 height 13
type input "****"
select select "**"
select select
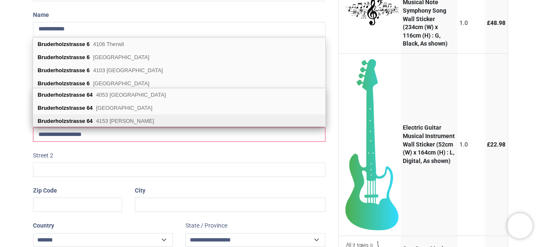
type input "**********"
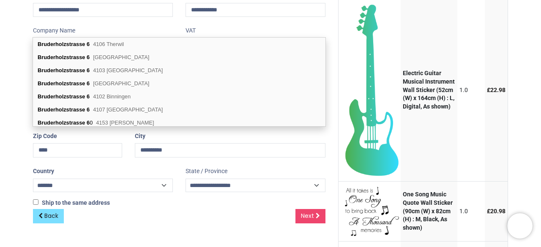
scroll to position [192, 0]
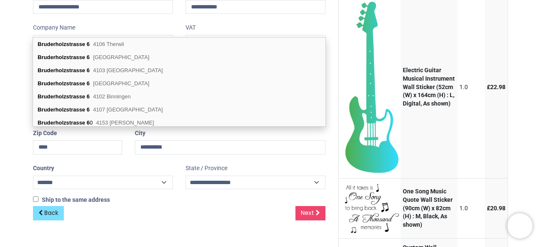
click at [188, 200] on div "Ship to the same address ( Your shipping address will be requested later)" at bounding box center [179, 200] width 292 height 8
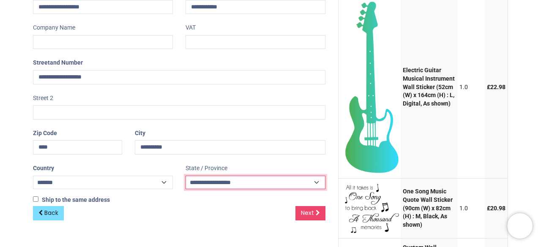
click at [315, 180] on select "**********" at bounding box center [256, 183] width 140 height 14
select select "****"
click at [186, 176] on select "**********" at bounding box center [256, 183] width 140 height 14
click at [232, 219] on div "Back Next" at bounding box center [179, 220] width 292 height 28
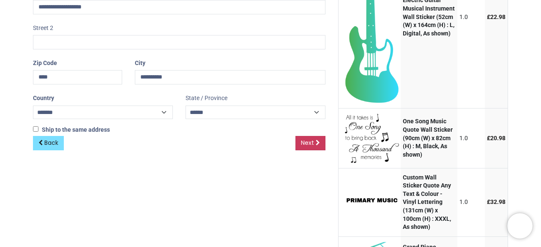
scroll to position [262, 0]
click at [311, 144] on span "Next" at bounding box center [307, 143] width 13 height 8
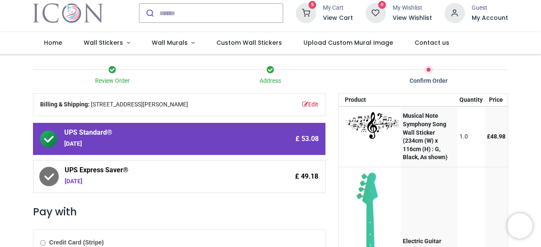
scroll to position [9, 0]
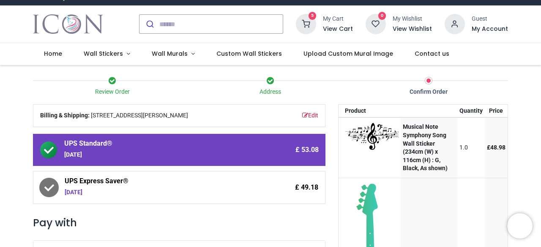
click at [336, 28] on h6 "View Cart" at bounding box center [338, 29] width 30 height 8
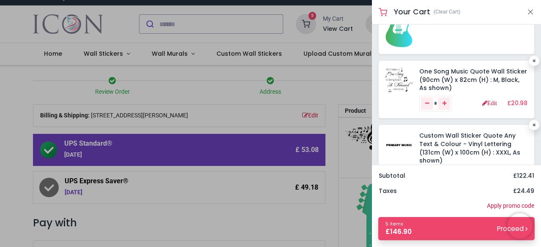
scroll to position [141, 0]
click at [533, 60] on icon at bounding box center [534, 61] width 3 height 4
type input "*"
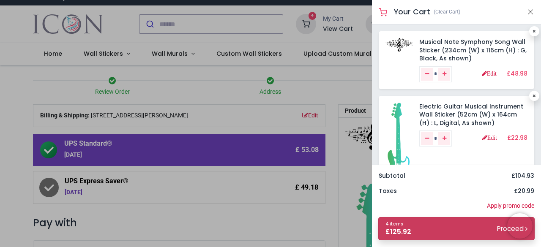
click at [497, 228] on small "Proceed" at bounding box center [512, 229] width 30 height 9
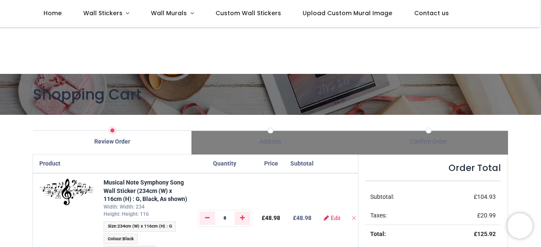
scroll to position [112, 0]
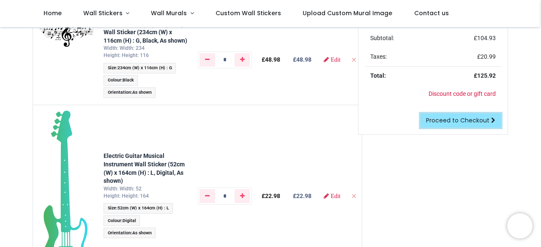
click at [475, 123] on span "Proceed to Checkout" at bounding box center [457, 120] width 63 height 8
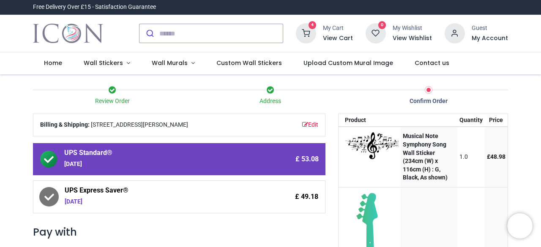
click at [307, 36] on icon at bounding box center [306, 33] width 20 height 20
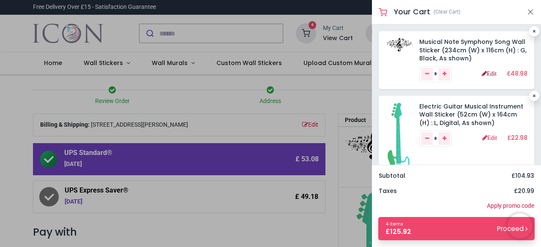
click at [484, 73] on link "Edit" at bounding box center [489, 74] width 15 height 6
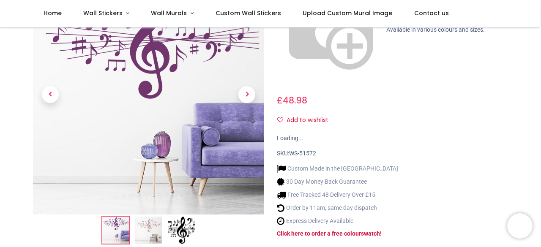
scroll to position [24, 0]
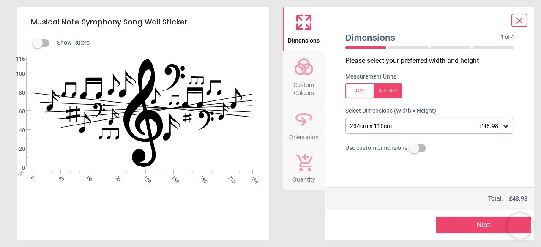
click at [506, 127] on icon at bounding box center [506, 126] width 5 height 3
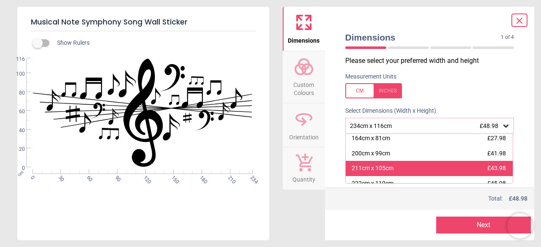
scroll to position [49, 0]
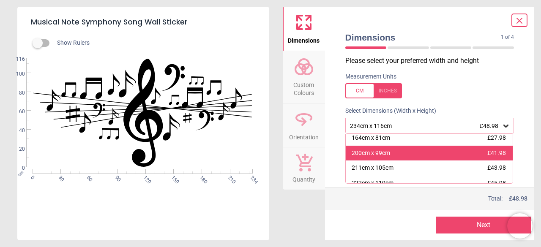
click at [466, 151] on div "200cm x 99cm £41.98" at bounding box center [430, 153] width 168 height 15
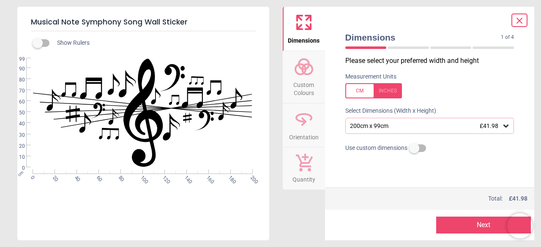
click at [486, 218] on button "Next" at bounding box center [484, 225] width 95 height 17
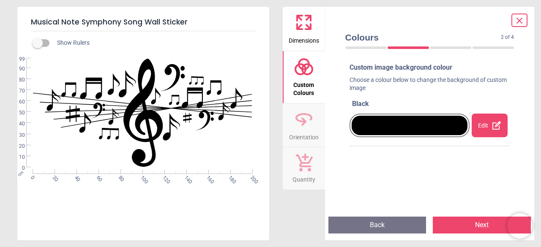
click at [482, 227] on button "Next" at bounding box center [482, 225] width 98 height 17
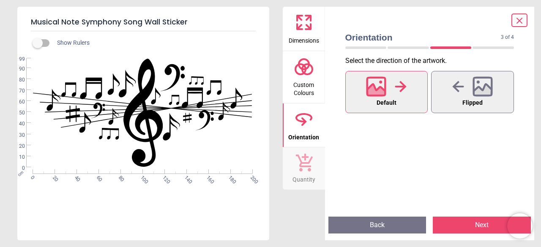
click at [482, 227] on button "Next" at bounding box center [482, 225] width 98 height 17
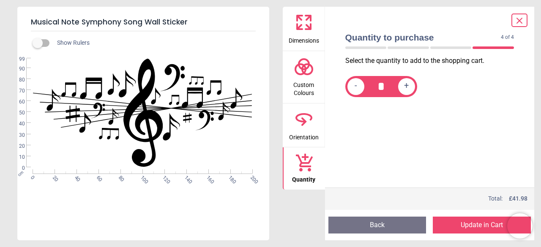
click at [482, 225] on button "Update in Cart" at bounding box center [482, 225] width 98 height 17
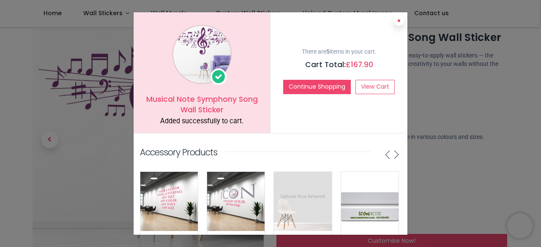
click at [398, 20] on icon at bounding box center [399, 21] width 3 height 4
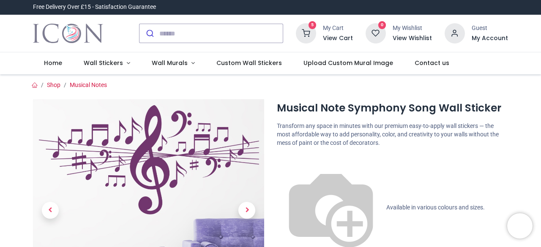
click at [310, 37] on icon at bounding box center [306, 33] width 20 height 20
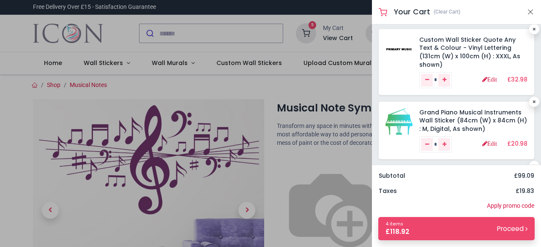
scroll to position [98, 0]
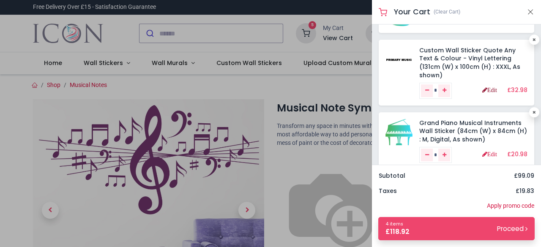
click at [486, 92] on link "Edit" at bounding box center [490, 90] width 15 height 6
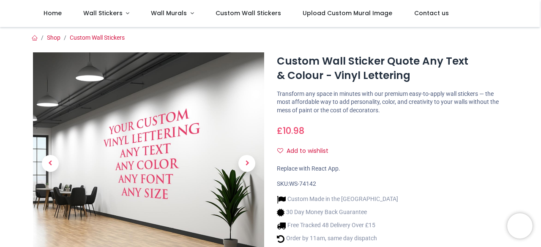
scroll to position [104, 0]
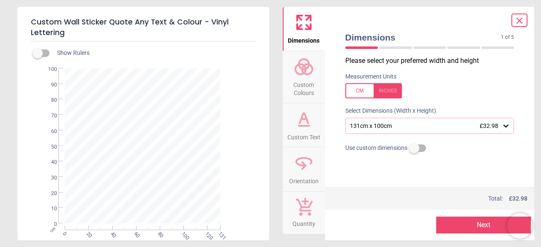
click at [507, 126] on icon at bounding box center [506, 126] width 8 height 8
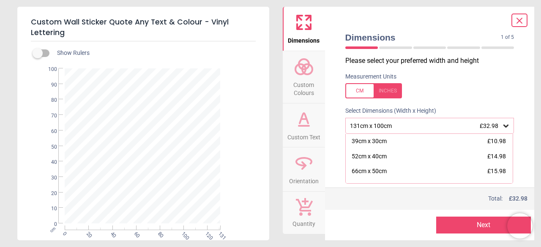
scroll to position [56, 0]
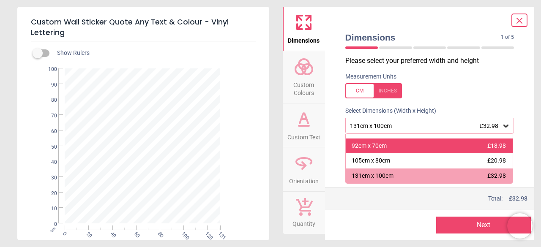
click at [476, 146] on div "92cm x 70cm £18.98" at bounding box center [430, 146] width 168 height 15
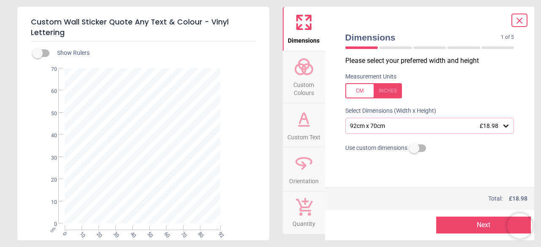
click at [481, 225] on button "Next" at bounding box center [484, 225] width 95 height 17
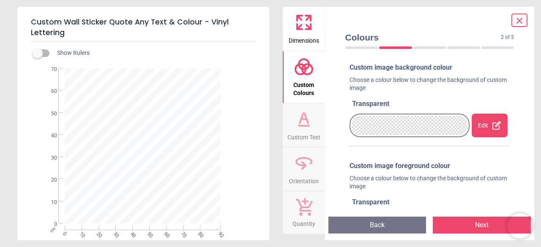
click at [481, 225] on button "Next" at bounding box center [482, 225] width 98 height 17
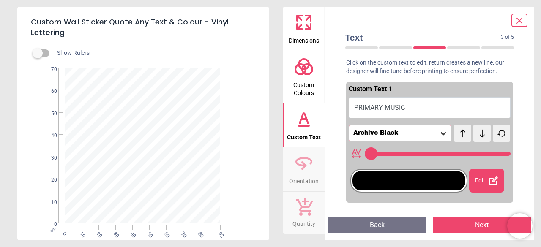
type input "**"
click at [481, 225] on button "Next" at bounding box center [482, 225] width 98 height 17
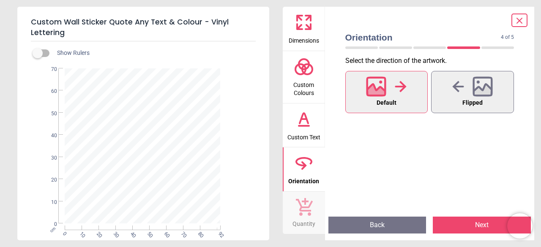
click at [481, 225] on button "Next" at bounding box center [482, 225] width 98 height 17
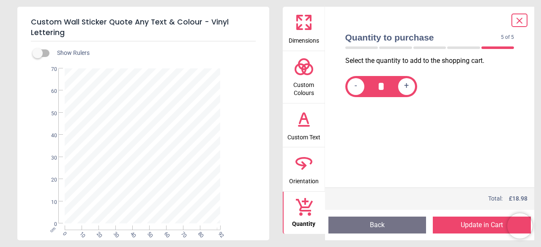
click at [481, 225] on button "Update in Cart" at bounding box center [482, 225] width 98 height 17
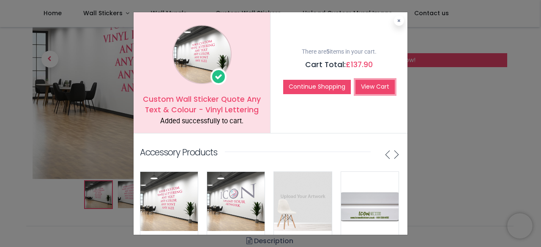
click at [375, 88] on link "View Cart" at bounding box center [375, 87] width 39 height 14
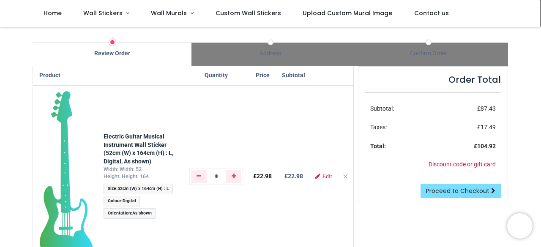
scroll to position [42, 0]
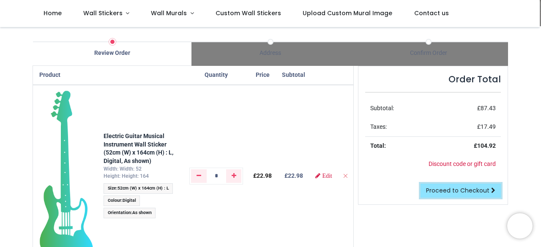
click at [460, 188] on span "Proceed to Checkout" at bounding box center [457, 191] width 63 height 8
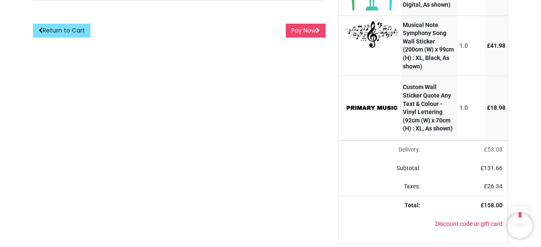
scroll to position [365, 0]
click at [464, 226] on link "Discount code or gift card" at bounding box center [469, 224] width 67 height 7
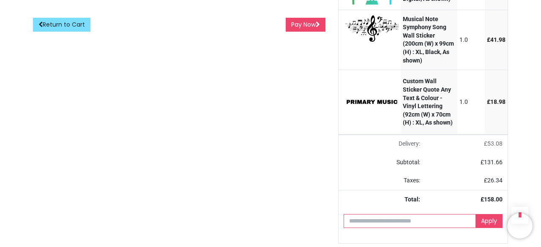
click at [416, 229] on input "text" at bounding box center [410, 221] width 132 height 14
paste input "**********"
type input "**********"
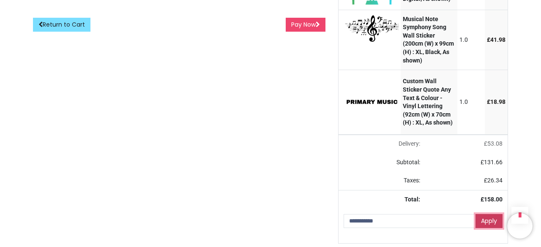
click at [492, 228] on link "Apply" at bounding box center [489, 221] width 27 height 14
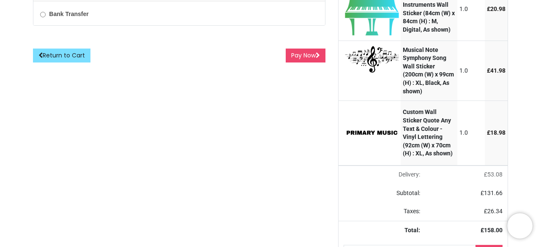
scroll to position [407, 0]
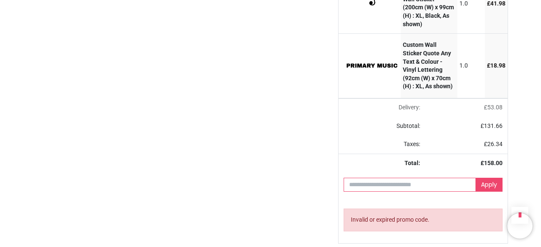
click at [375, 188] on input "text" at bounding box center [410, 185] width 132 height 14
paste input "**********"
type input "**********"
click at [492, 185] on link "Apply" at bounding box center [489, 185] width 27 height 14
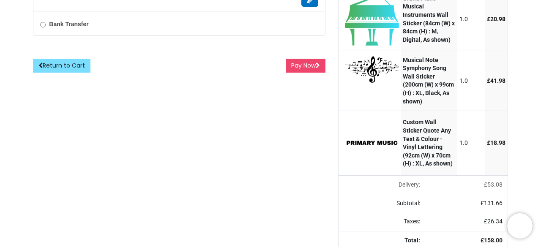
scroll to position [407, 0]
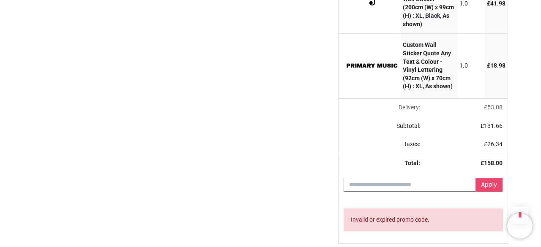
click at [449, 186] on input "text" at bounding box center [410, 185] width 132 height 14
type input "****"
click at [489, 188] on link "Apply" at bounding box center [489, 185] width 27 height 14
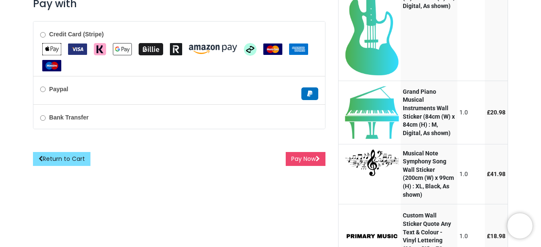
scroll to position [407, 0]
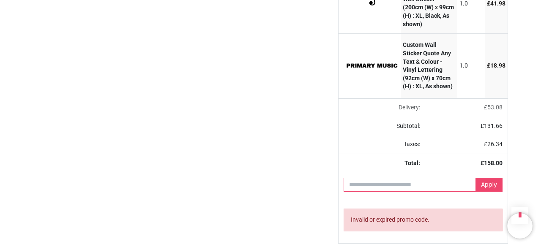
click at [406, 184] on input "text" at bounding box center [410, 185] width 132 height 14
paste input "**********"
type input "**********"
click at [490, 187] on link "Apply" at bounding box center [489, 185] width 27 height 14
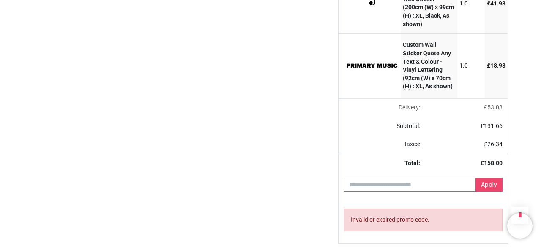
click at [361, 183] on input "text" at bounding box center [410, 185] width 132 height 14
type input "******"
click at [500, 184] on link "Apply" at bounding box center [489, 185] width 27 height 14
click at [482, 184] on link "Apply" at bounding box center [489, 185] width 27 height 14
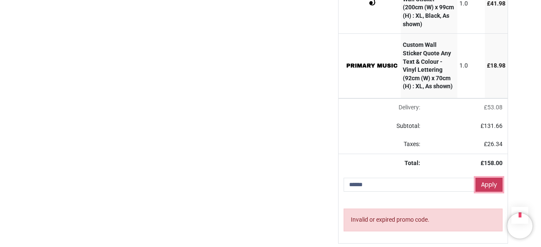
click at [482, 184] on link "Apply" at bounding box center [489, 185] width 27 height 14
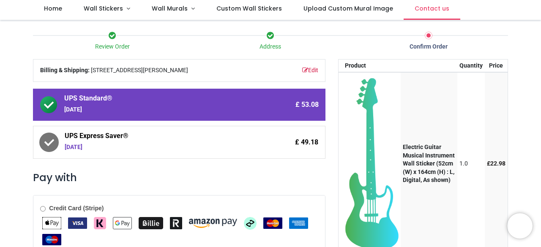
scroll to position [54, 0]
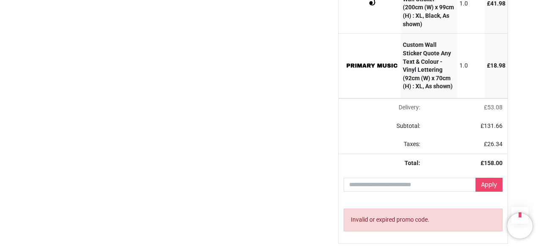
scroll to position [407, 0]
click at [384, 187] on input "text" at bounding box center [410, 185] width 132 height 14
paste input "****"
type input "****"
click at [496, 188] on link "Apply" at bounding box center [489, 185] width 27 height 14
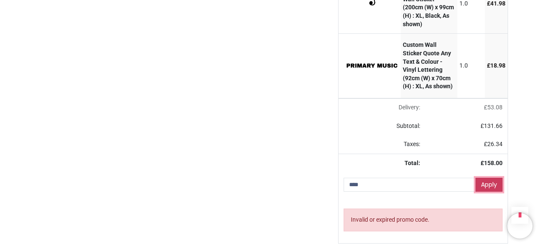
click at [488, 184] on link "Apply" at bounding box center [489, 185] width 27 height 14
click at [484, 190] on link "Apply" at bounding box center [489, 185] width 27 height 14
